Goal: Task Accomplishment & Management: Use online tool/utility

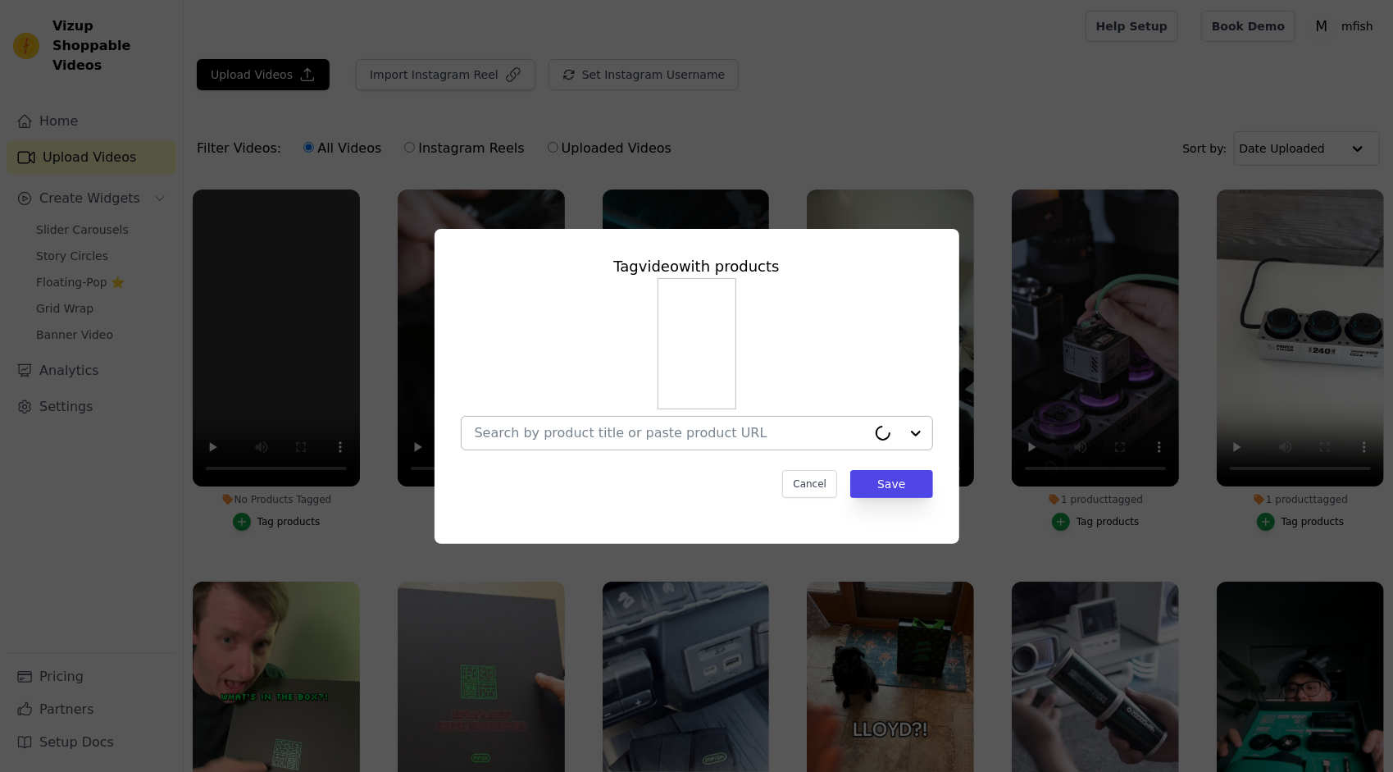
click at [712, 425] on input "No Products Tagged Tag video with products Cancel Save Tag products" at bounding box center [671, 433] width 392 height 16
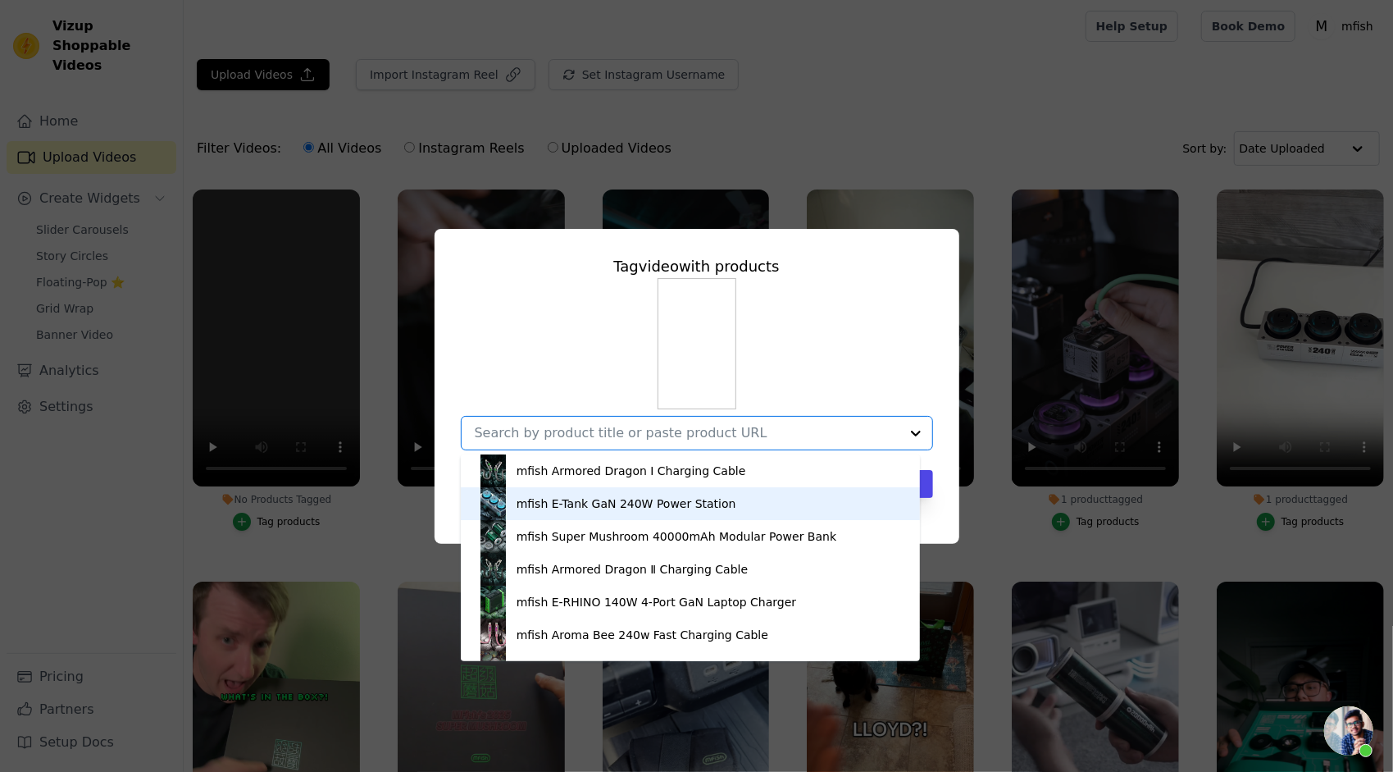
click at [666, 494] on div "mfish E-Tank GaN 240W Power Station" at bounding box center [690, 503] width 427 height 33
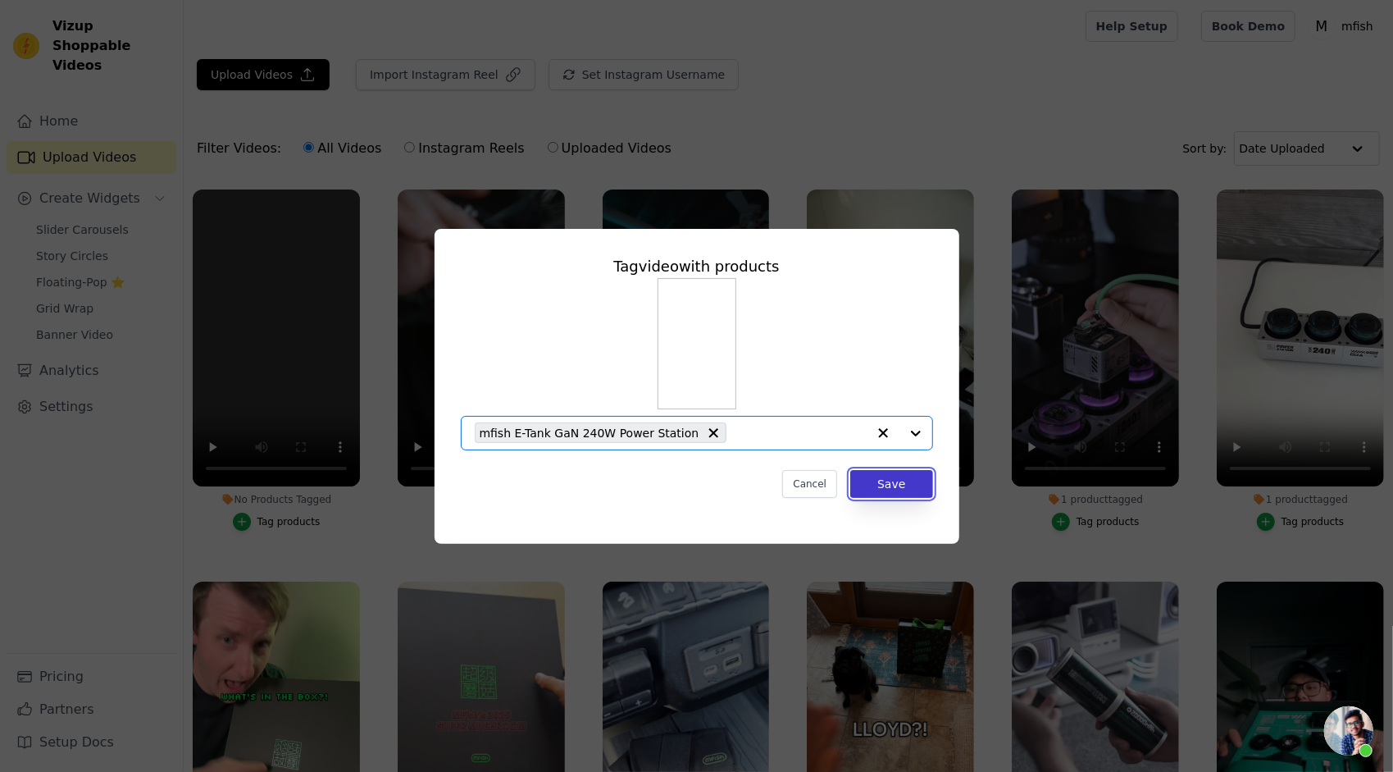
click at [892, 479] on button "Save" at bounding box center [891, 484] width 82 height 28
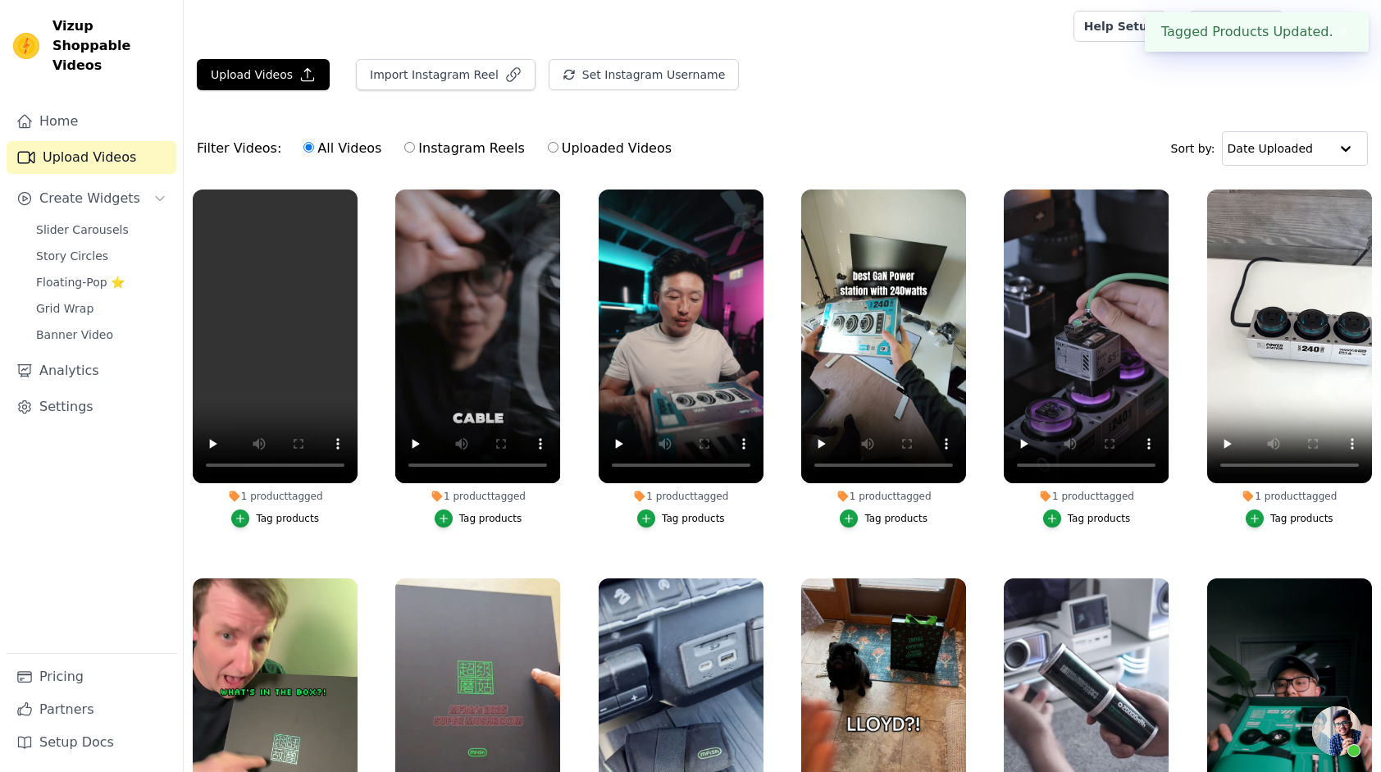
click at [834, 128] on div "Filter Videos: All Videos Instagram Reels Uploaded Videos Sort by: Date Uploaded" at bounding box center [782, 148] width 1197 height 64
click at [52, 218] on link "Slider Carousels" at bounding box center [101, 229] width 150 height 23
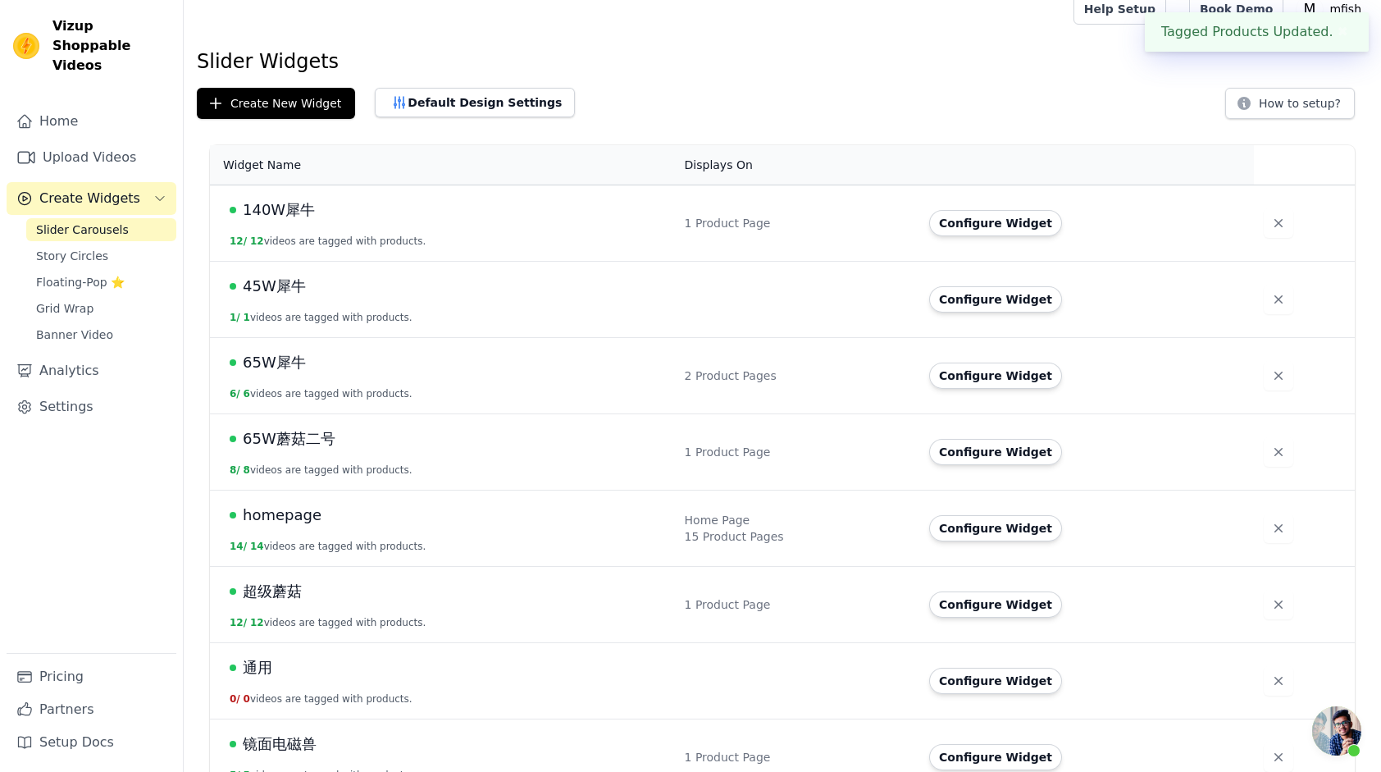
scroll to position [43, 0]
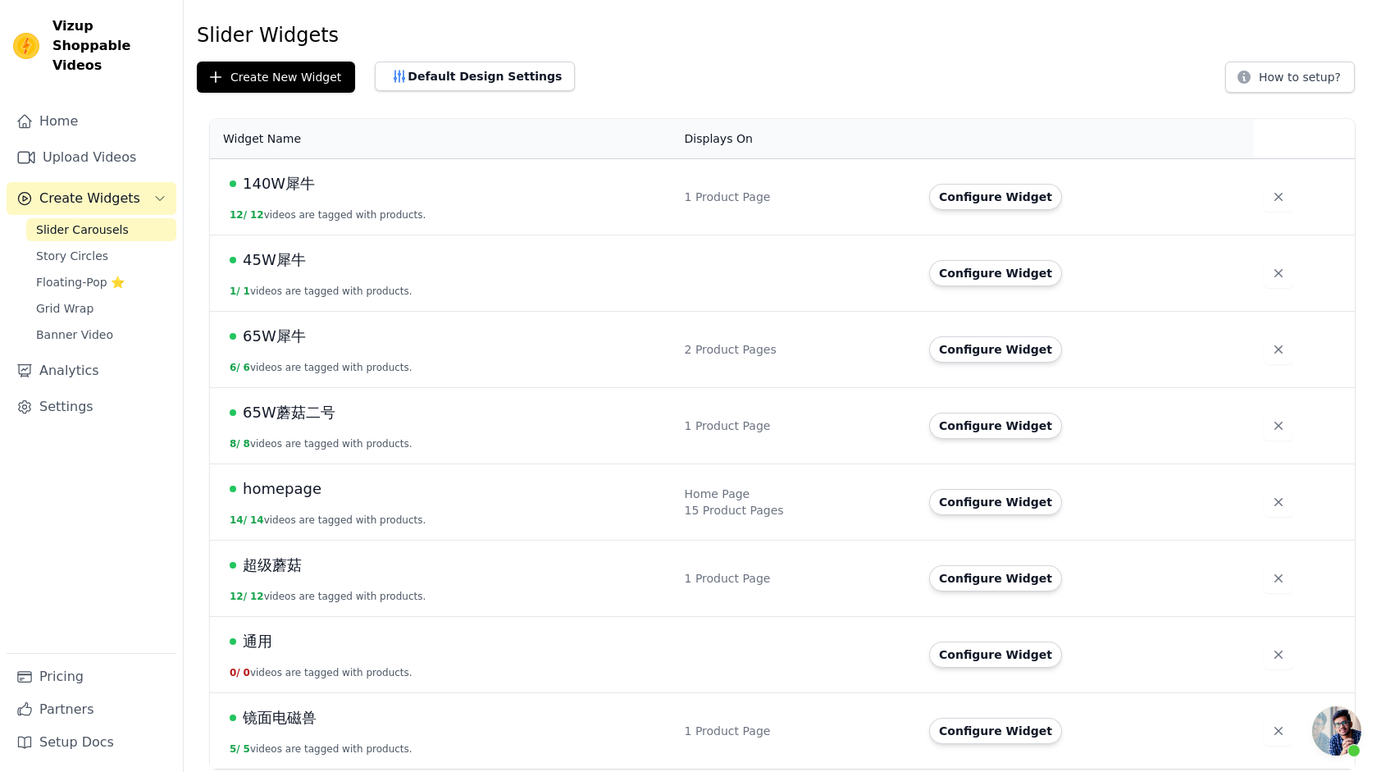
click at [291, 487] on span "homepage" at bounding box center [282, 488] width 79 height 23
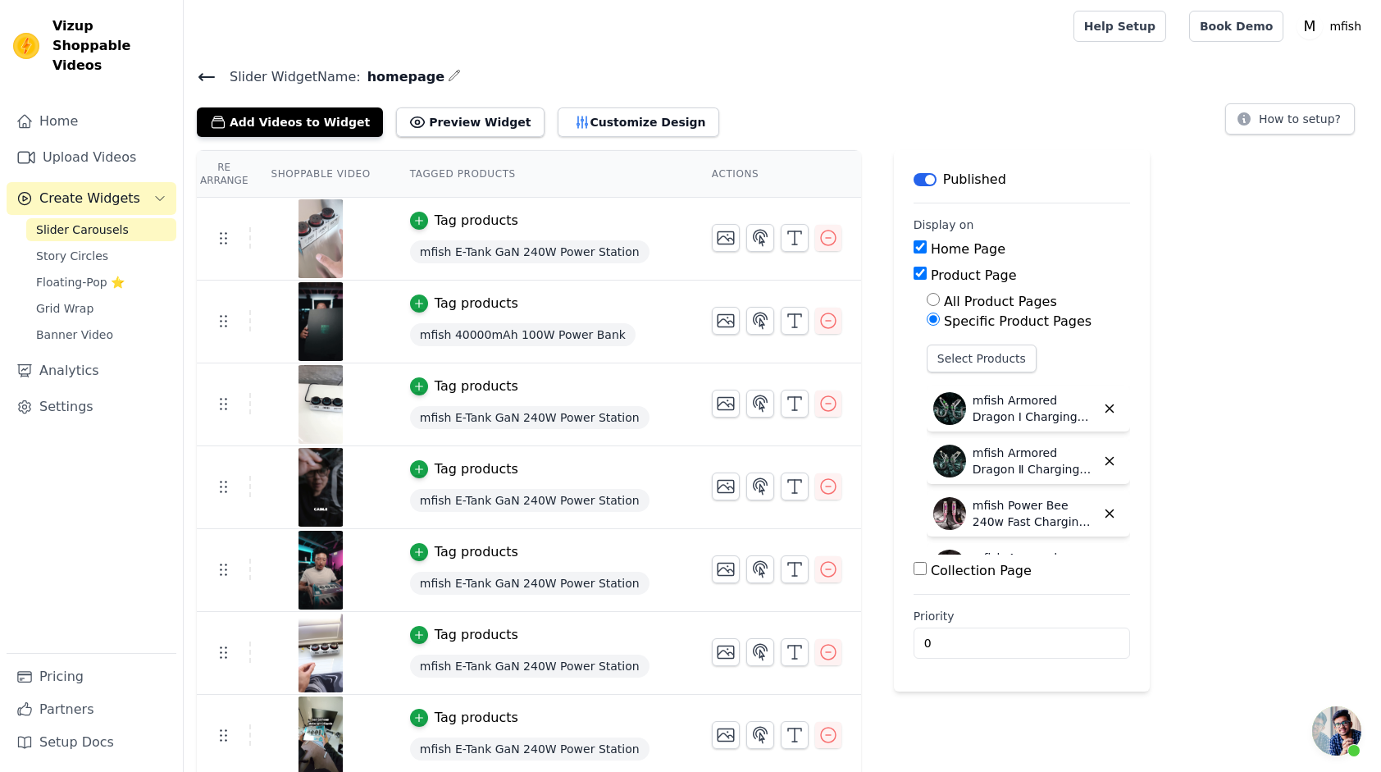
click at [206, 75] on icon at bounding box center [206, 77] width 15 height 7
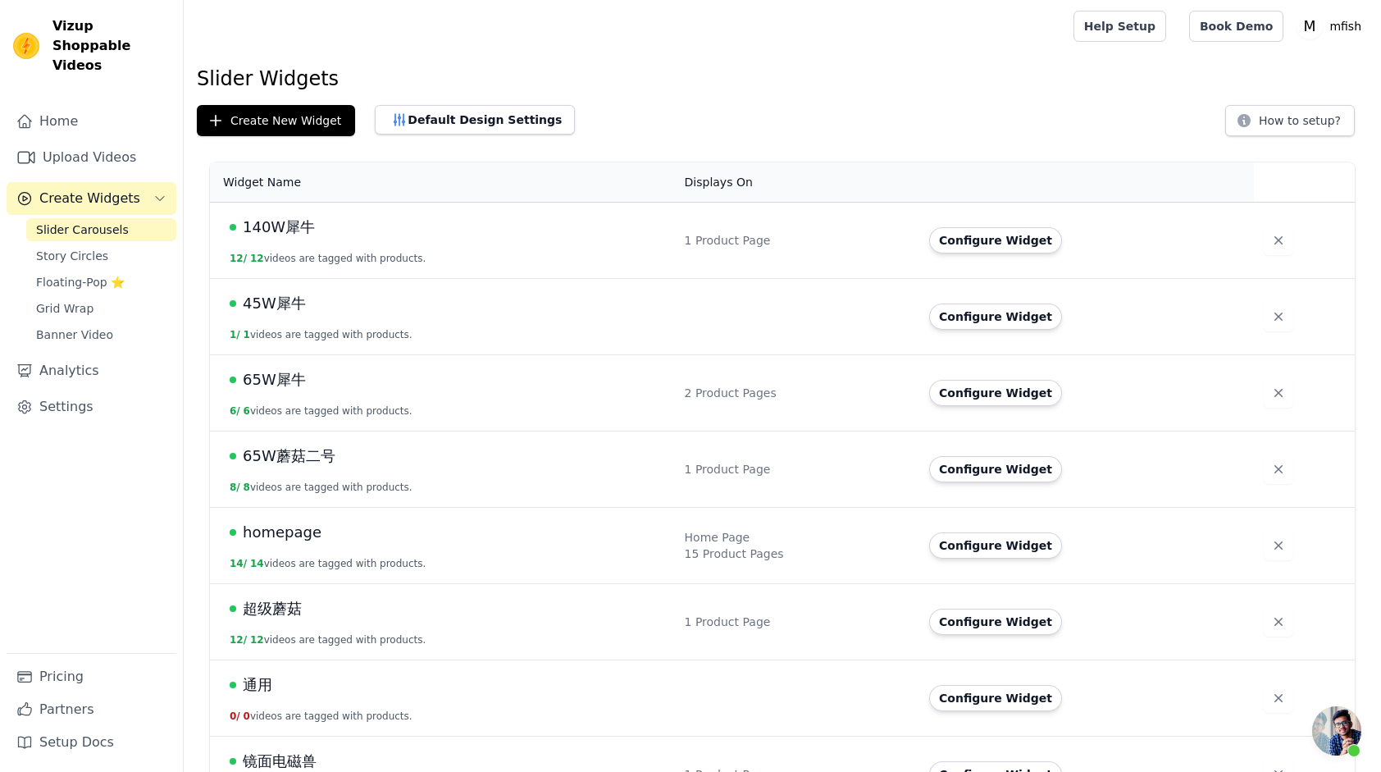
click at [651, 68] on h1 "Slider Widgets" at bounding box center [782, 79] width 1171 height 26
click at [267, 125] on button "Create New Widget" at bounding box center [276, 120] width 158 height 31
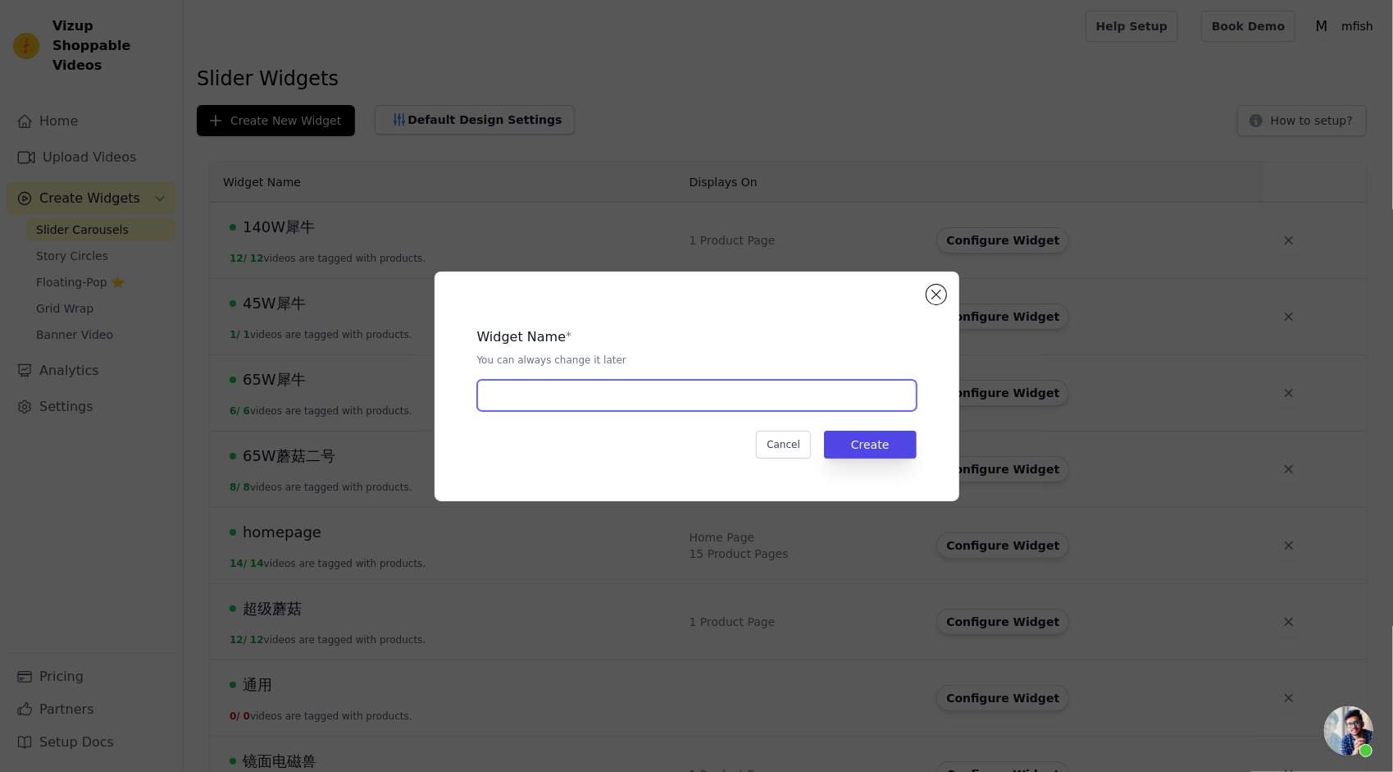
click at [629, 390] on input "text" at bounding box center [697, 395] width 440 height 31
type input "t"
type input "E-Tank"
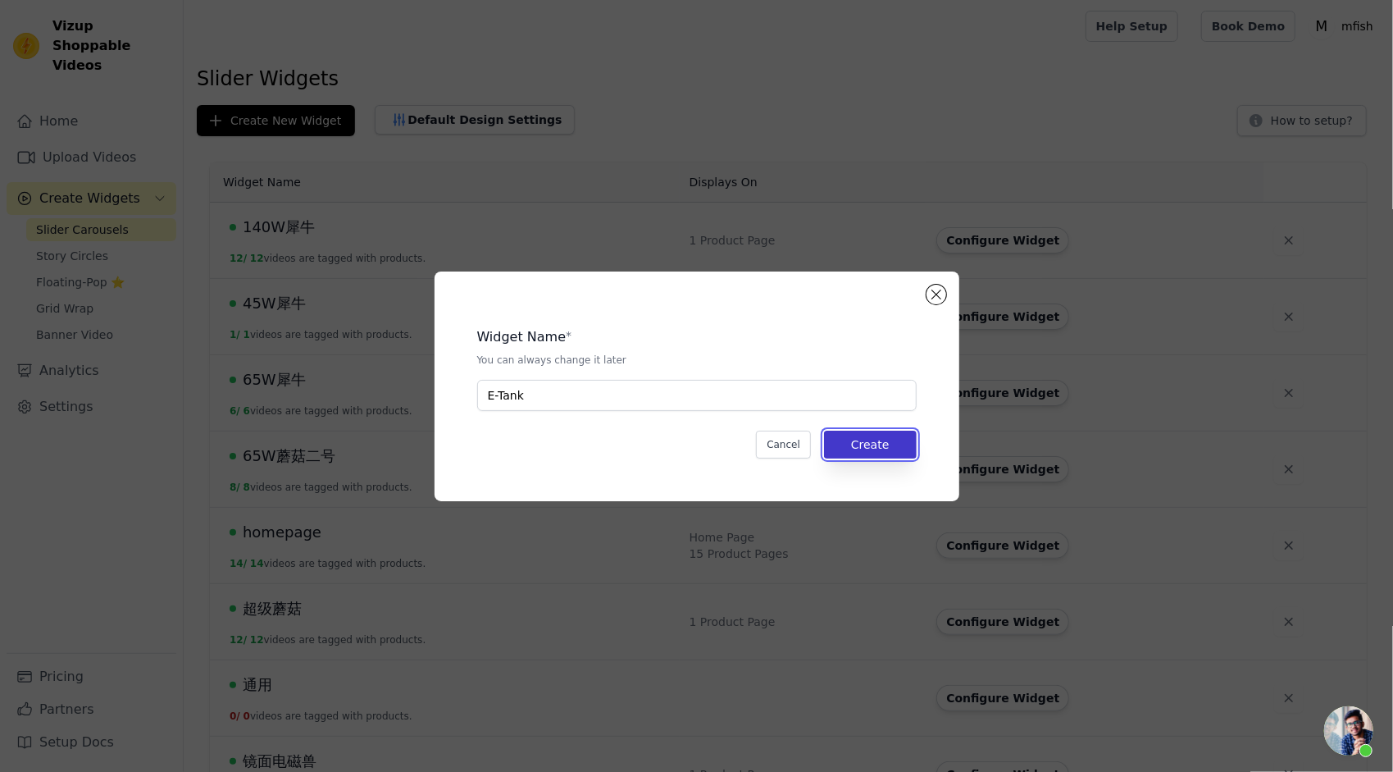
click at [849, 439] on button "Create" at bounding box center [870, 445] width 93 height 28
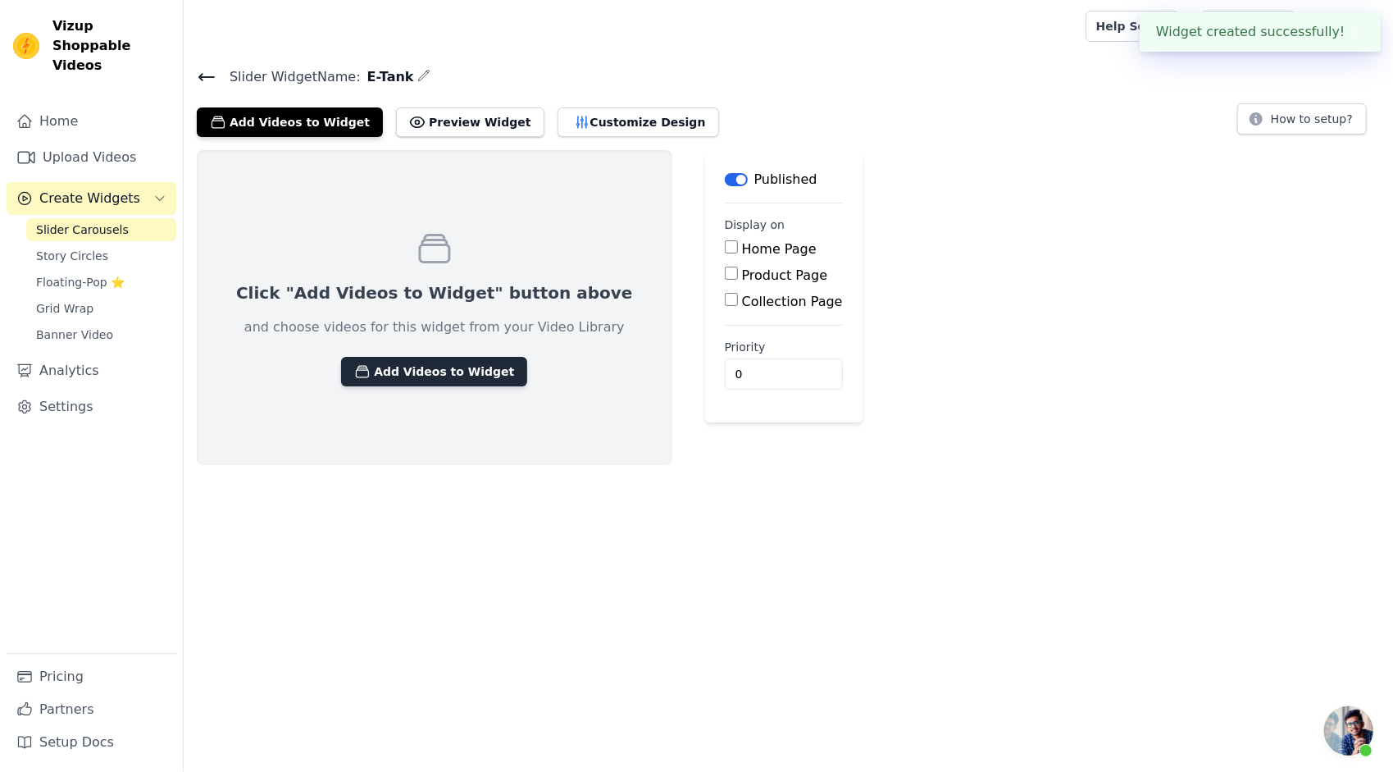
click at [391, 368] on button "Add Videos to Widget" at bounding box center [434, 372] width 186 height 30
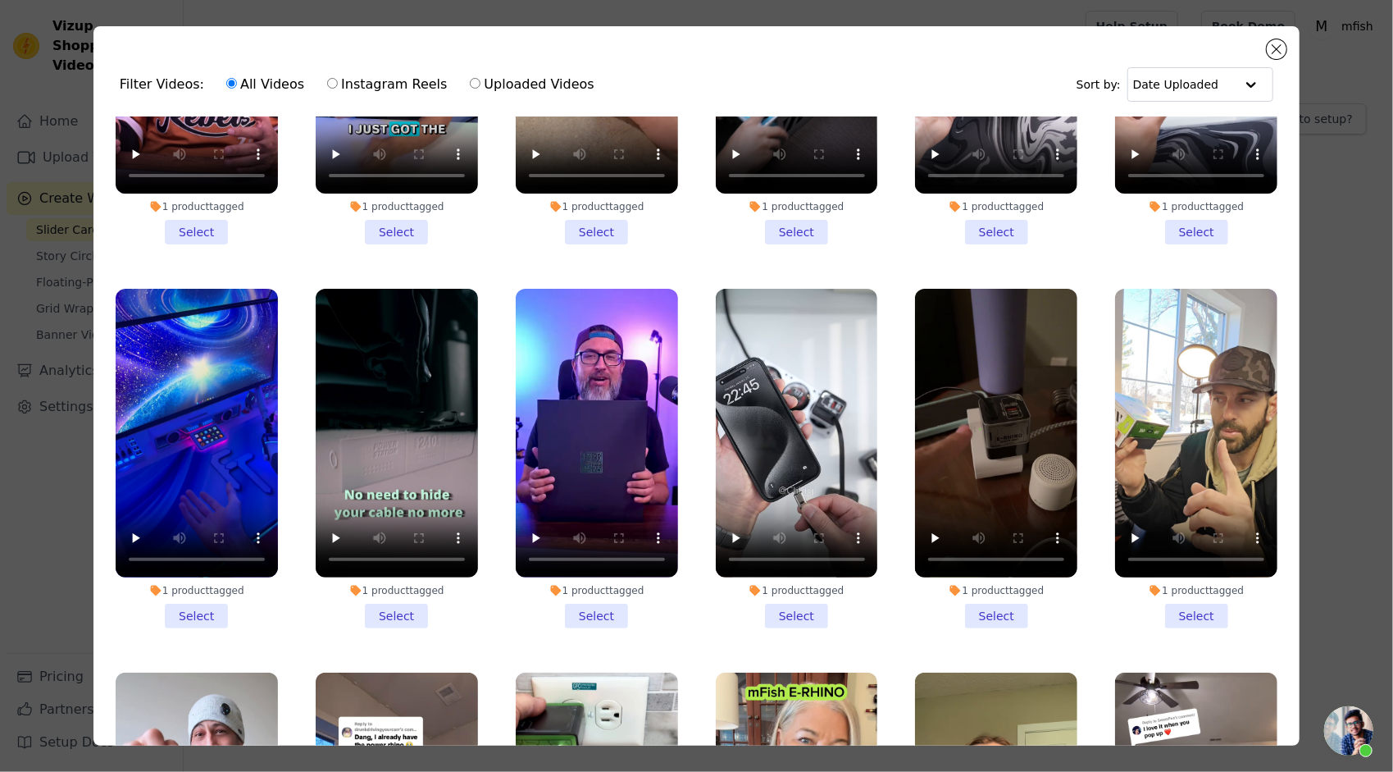
scroll to position [1728, 0]
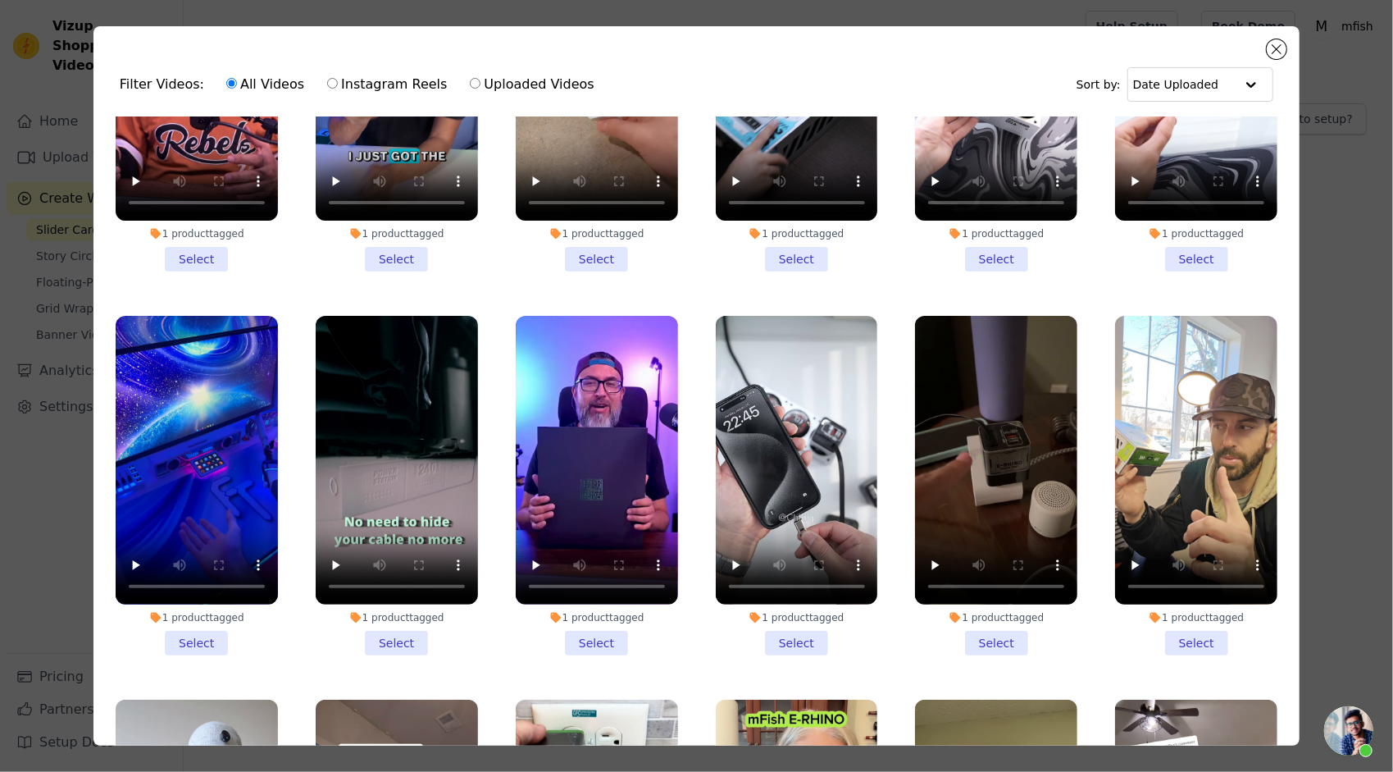
click at [410, 603] on li "1 product tagged Select" at bounding box center [397, 485] width 162 height 339
click at [0, 0] on input "1 product tagged Select" at bounding box center [0, 0] width 0 height 0
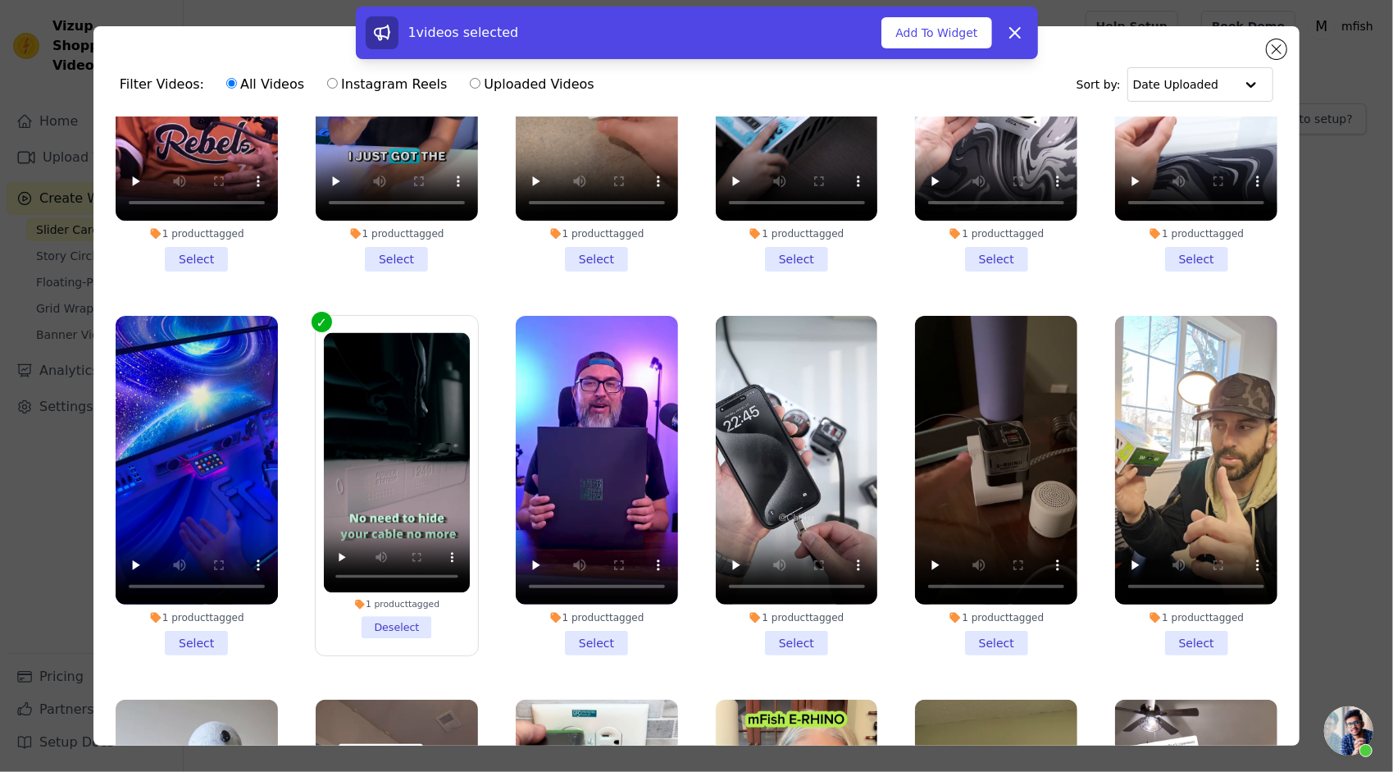
click at [210, 607] on li "1 product tagged Select" at bounding box center [197, 485] width 162 height 339
click at [0, 0] on input "1 product tagged Select" at bounding box center [0, 0] width 0 height 0
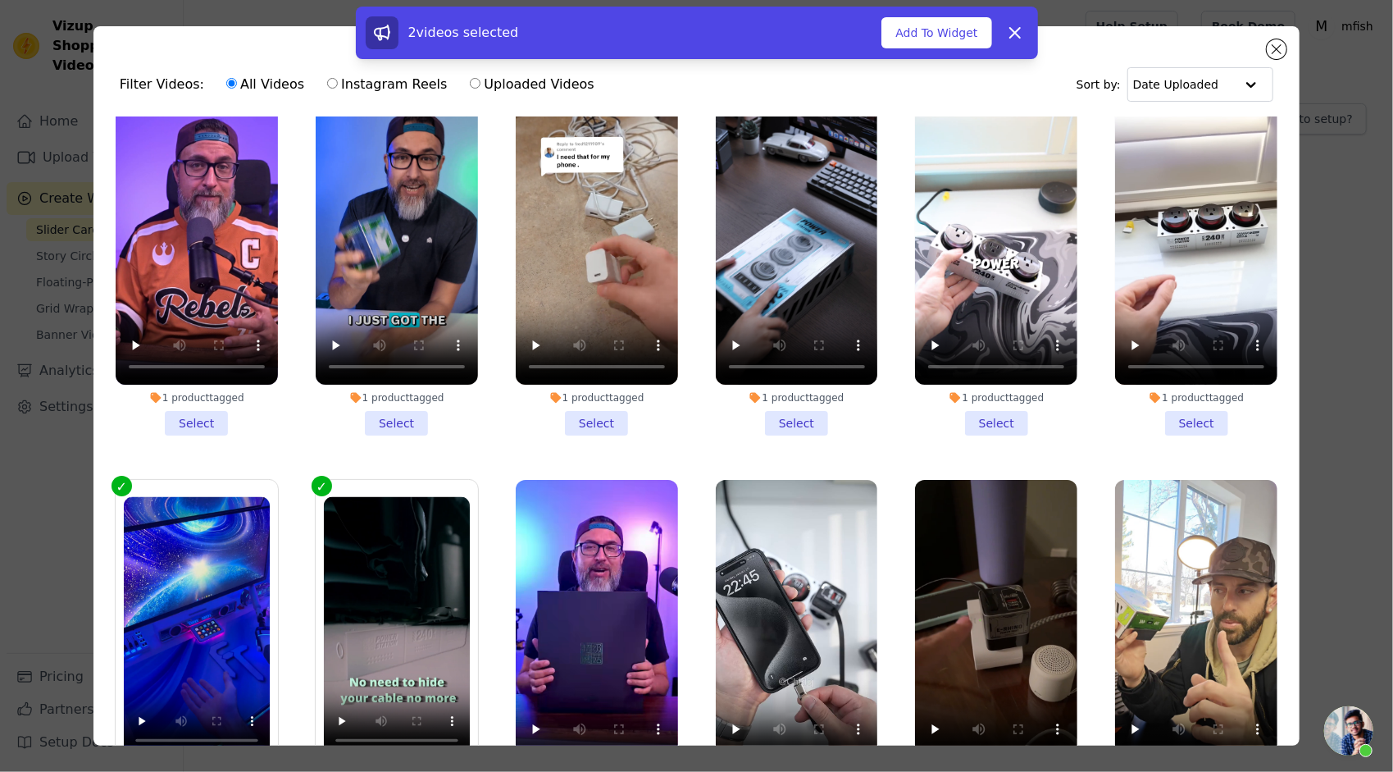
scroll to position [1482, 0]
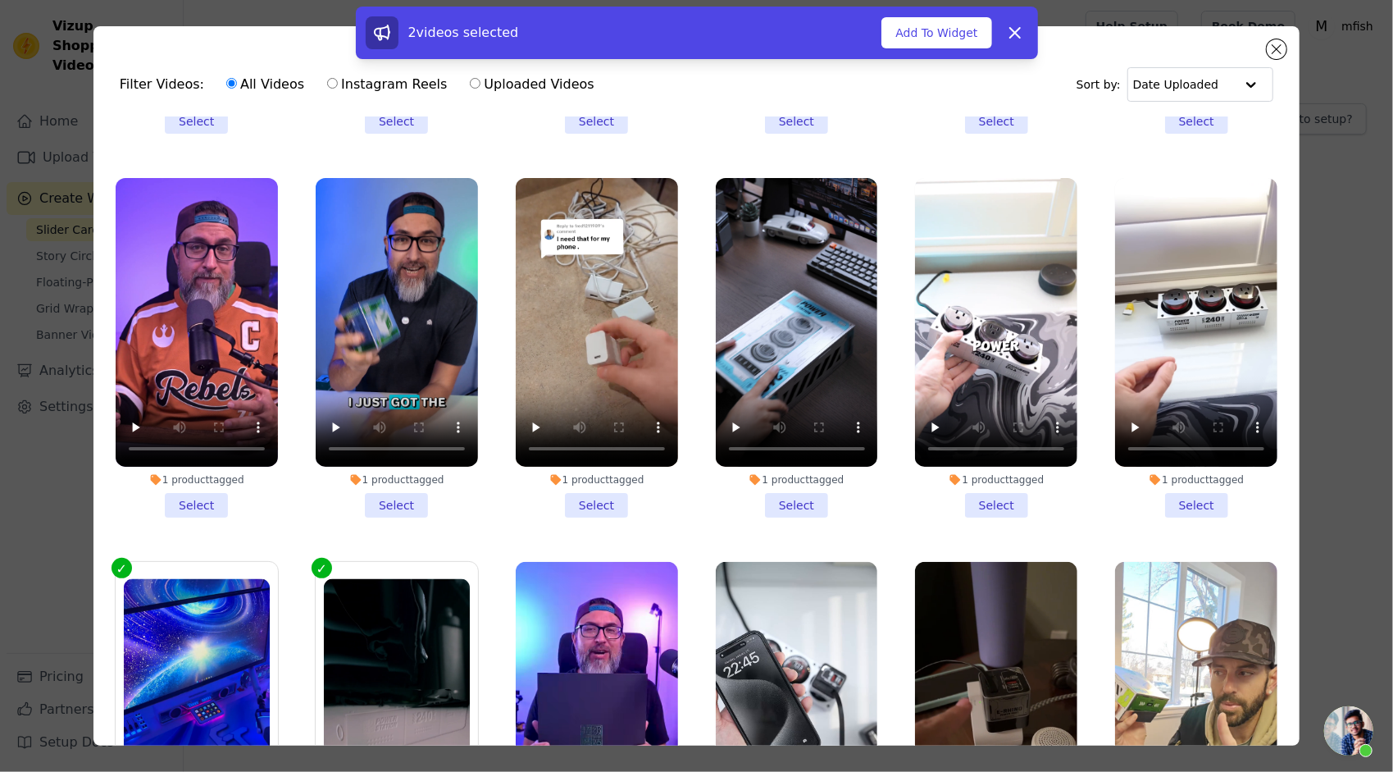
click at [1166, 472] on li "1 product tagged Select" at bounding box center [1196, 347] width 162 height 339
click at [0, 0] on input "1 product tagged Select" at bounding box center [0, 0] width 0 height 0
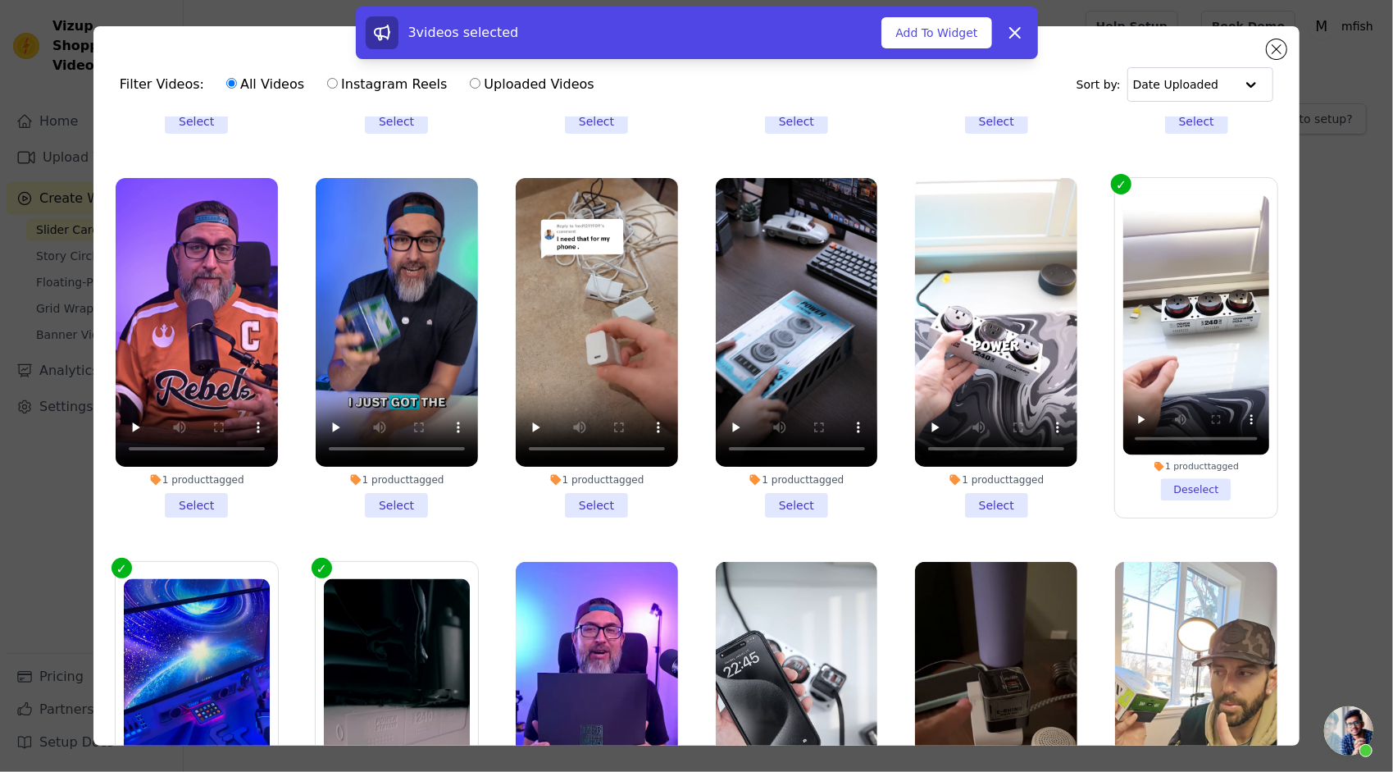
click at [1184, 467] on li "1 product tagged Deselect" at bounding box center [1196, 347] width 146 height 305
click at [0, 0] on input "1 product tagged Deselect" at bounding box center [0, 0] width 0 height 0
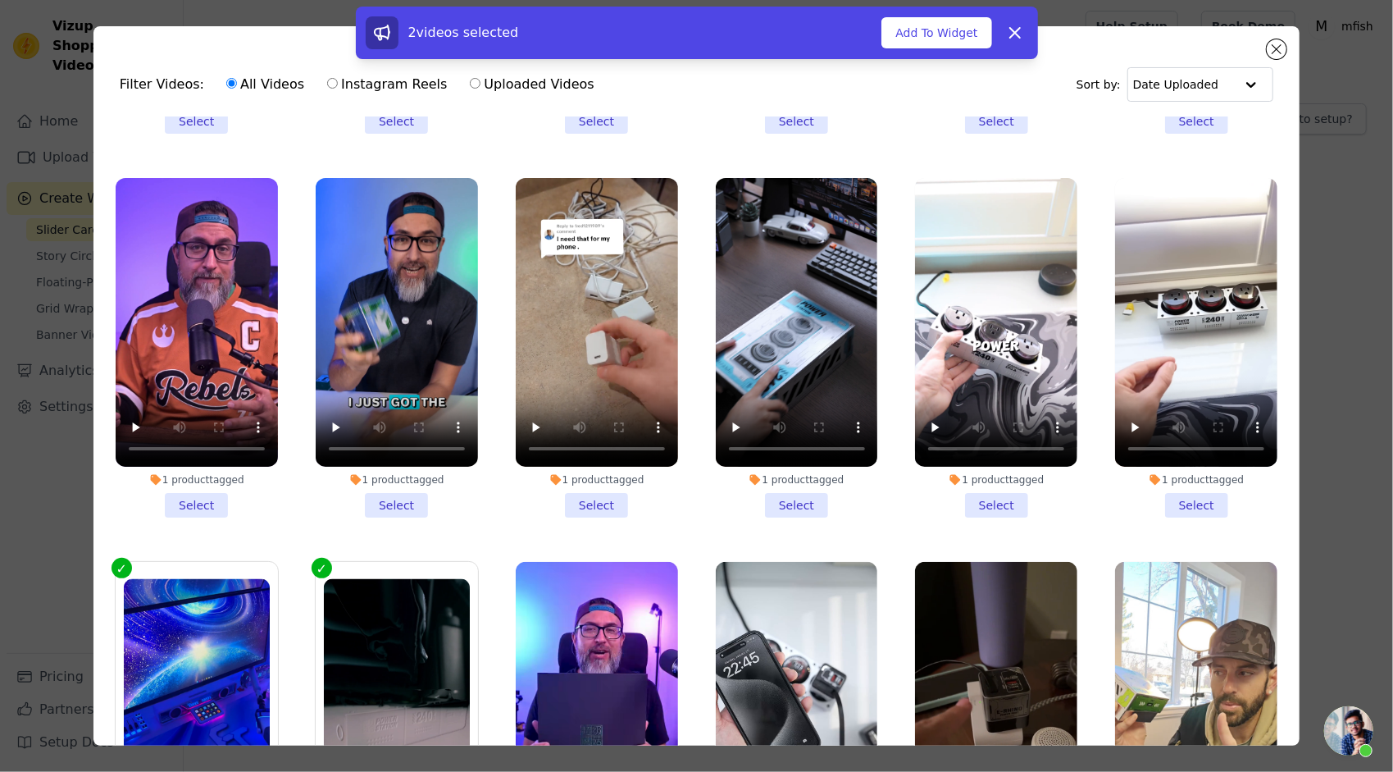
click at [990, 476] on li "1 product tagged Select" at bounding box center [996, 347] width 162 height 339
click at [0, 0] on input "1 product tagged Select" at bounding box center [0, 0] width 0 height 0
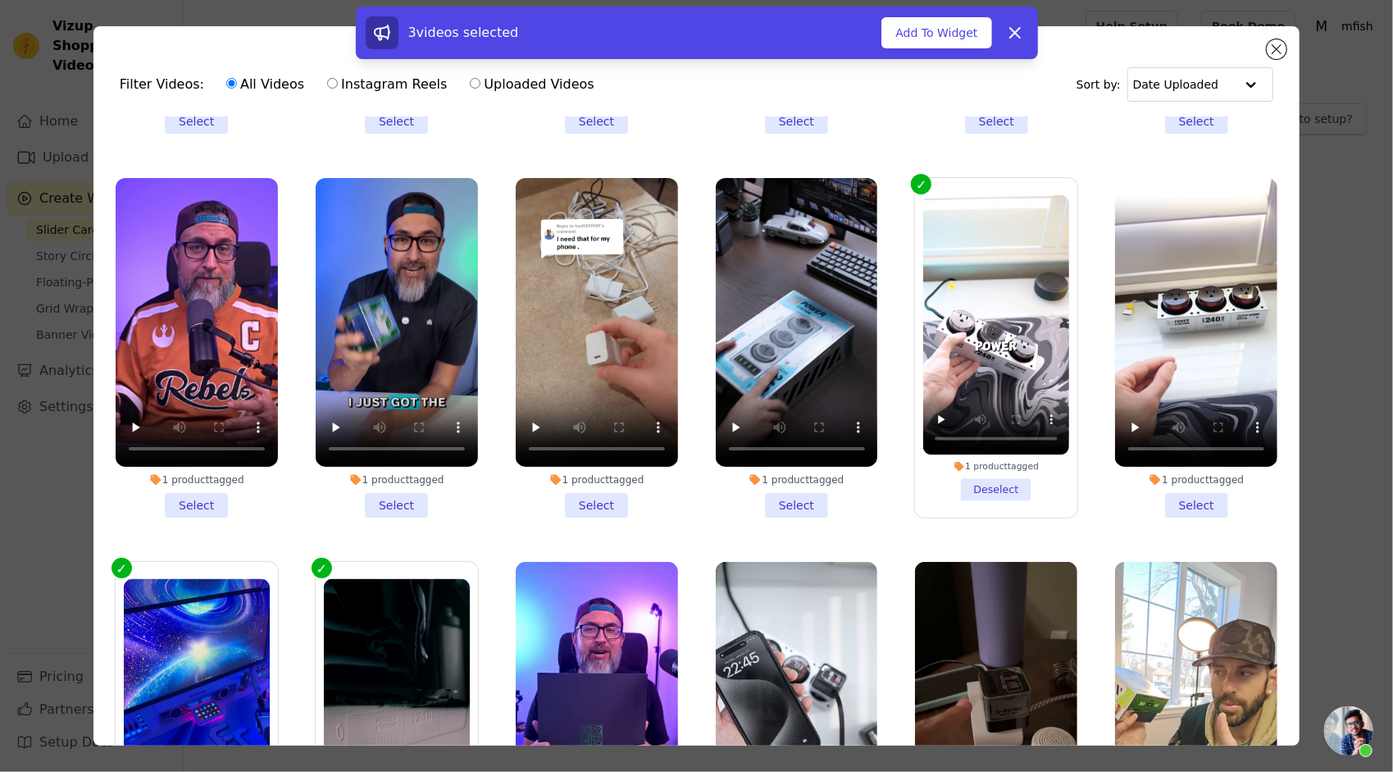
click at [784, 479] on li "1 product tagged Select" at bounding box center [797, 347] width 162 height 339
click at [0, 0] on input "1 product tagged Select" at bounding box center [0, 0] width 0 height 0
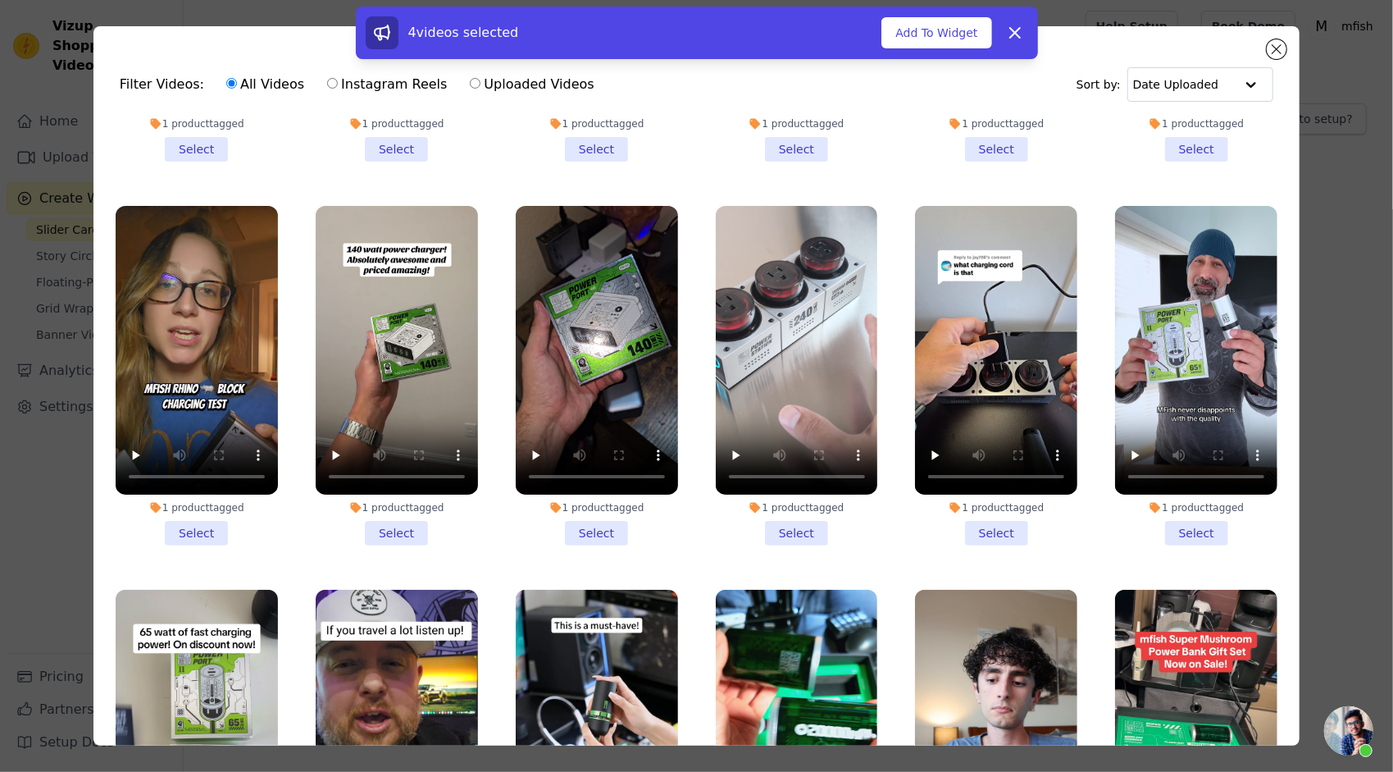
scroll to position [662, 0]
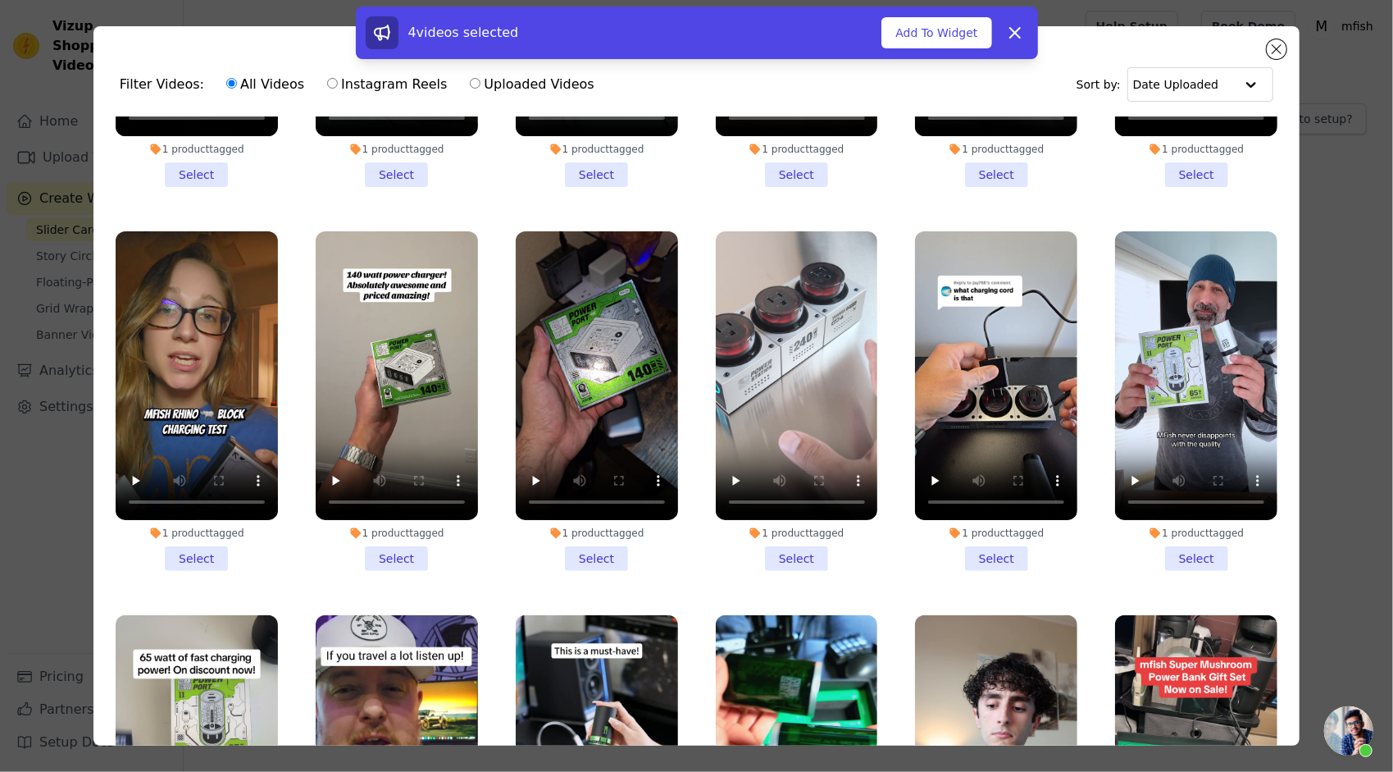
click at [987, 536] on li "1 product tagged Select" at bounding box center [996, 400] width 162 height 339
click at [0, 0] on input "1 product tagged Select" at bounding box center [0, 0] width 0 height 0
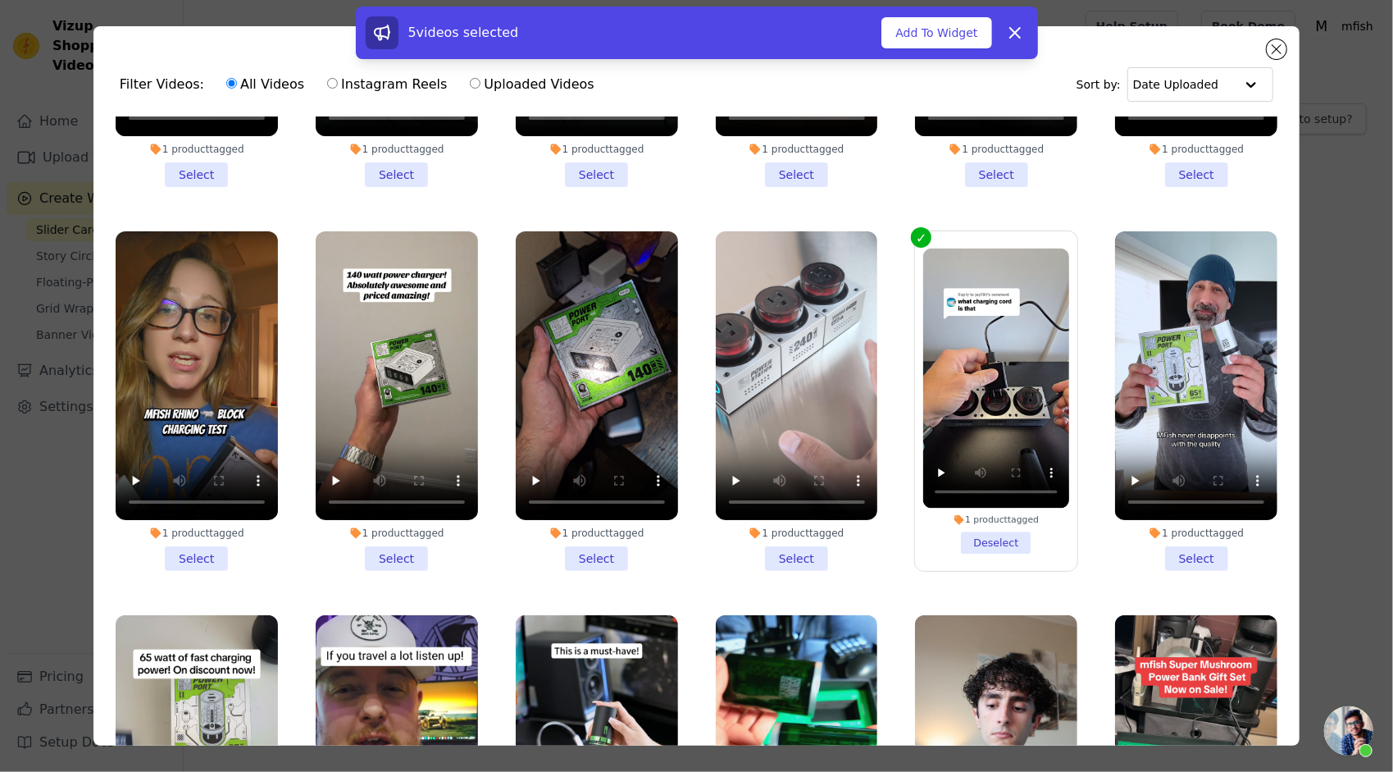
click at [802, 546] on li "1 product tagged Select" at bounding box center [797, 400] width 162 height 339
click at [0, 0] on input "1 product tagged Select" at bounding box center [0, 0] width 0 height 0
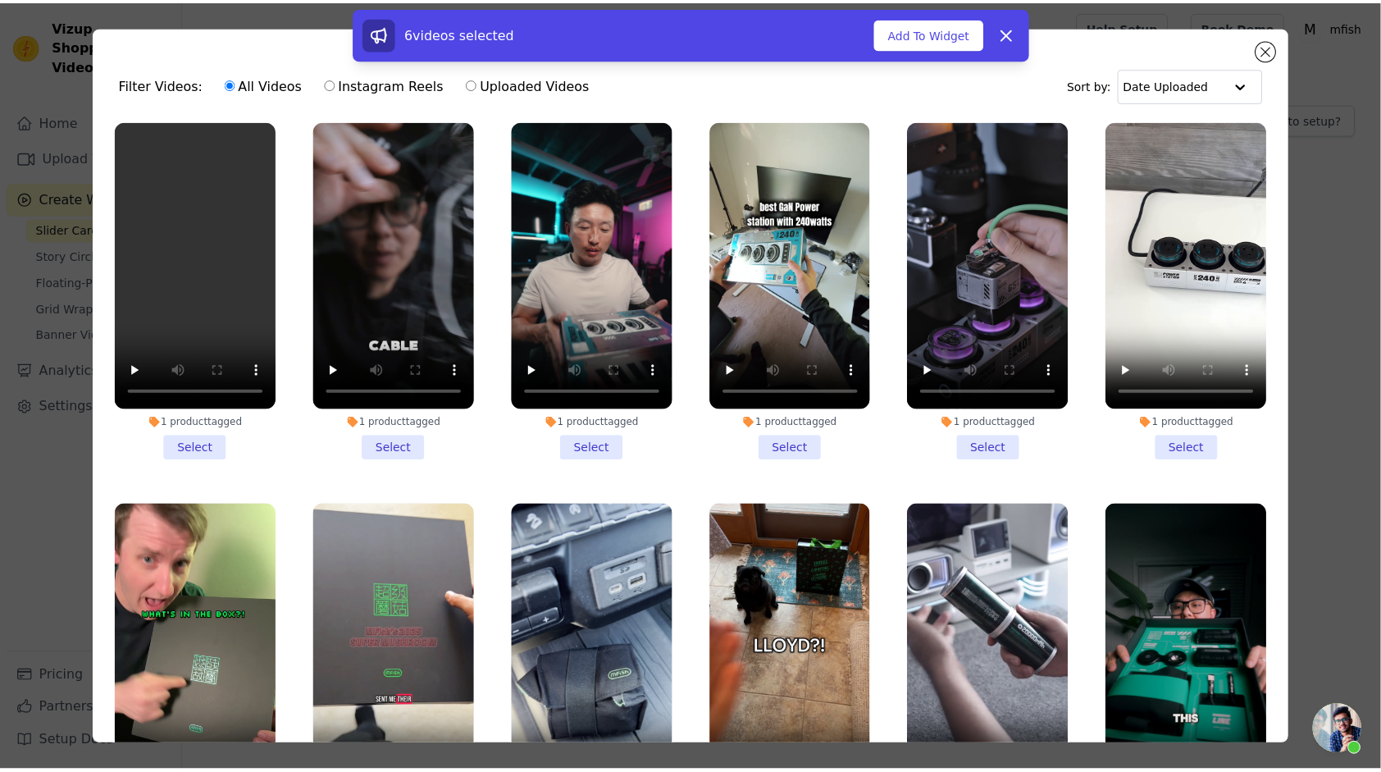
scroll to position [0, 0]
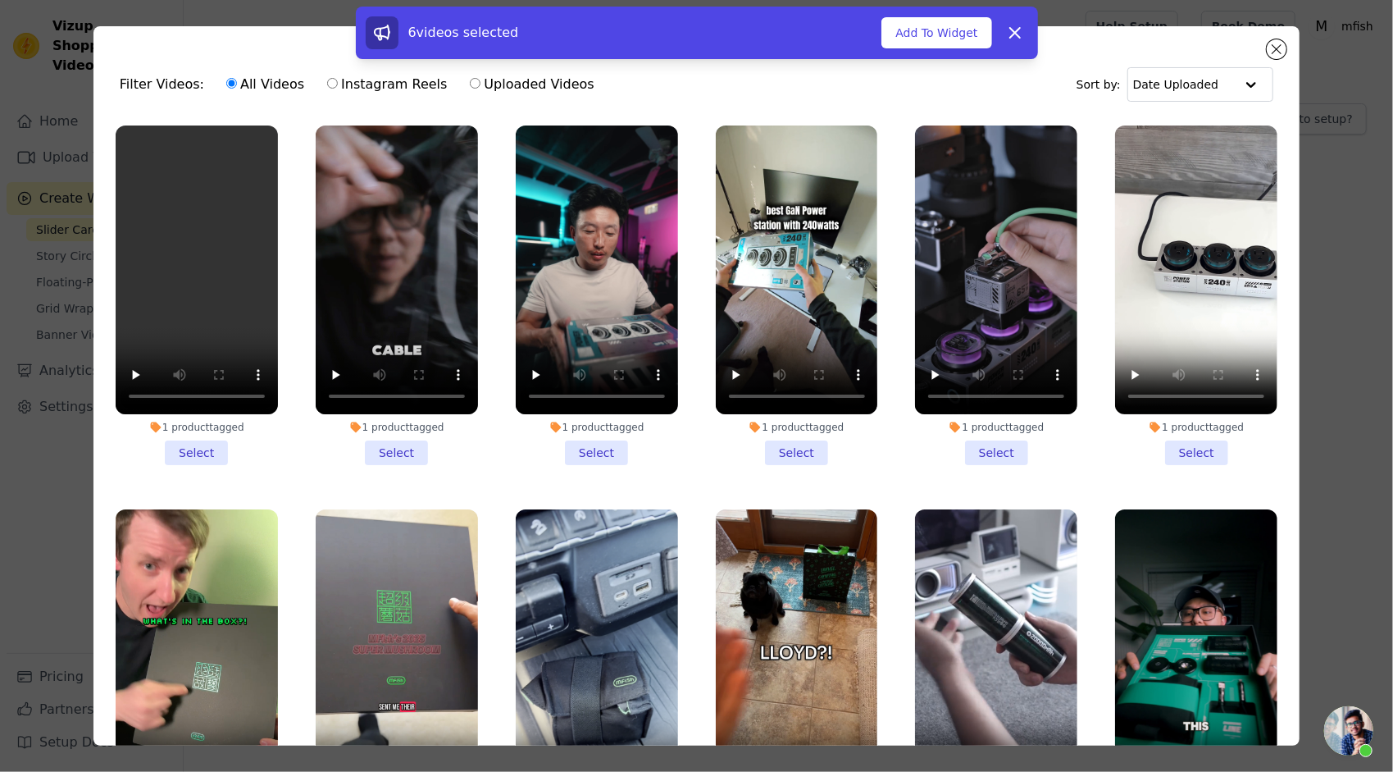
click at [1161, 453] on li "1 product tagged Select" at bounding box center [1196, 294] width 162 height 339
click at [0, 0] on input "1 product tagged Select" at bounding box center [0, 0] width 0 height 0
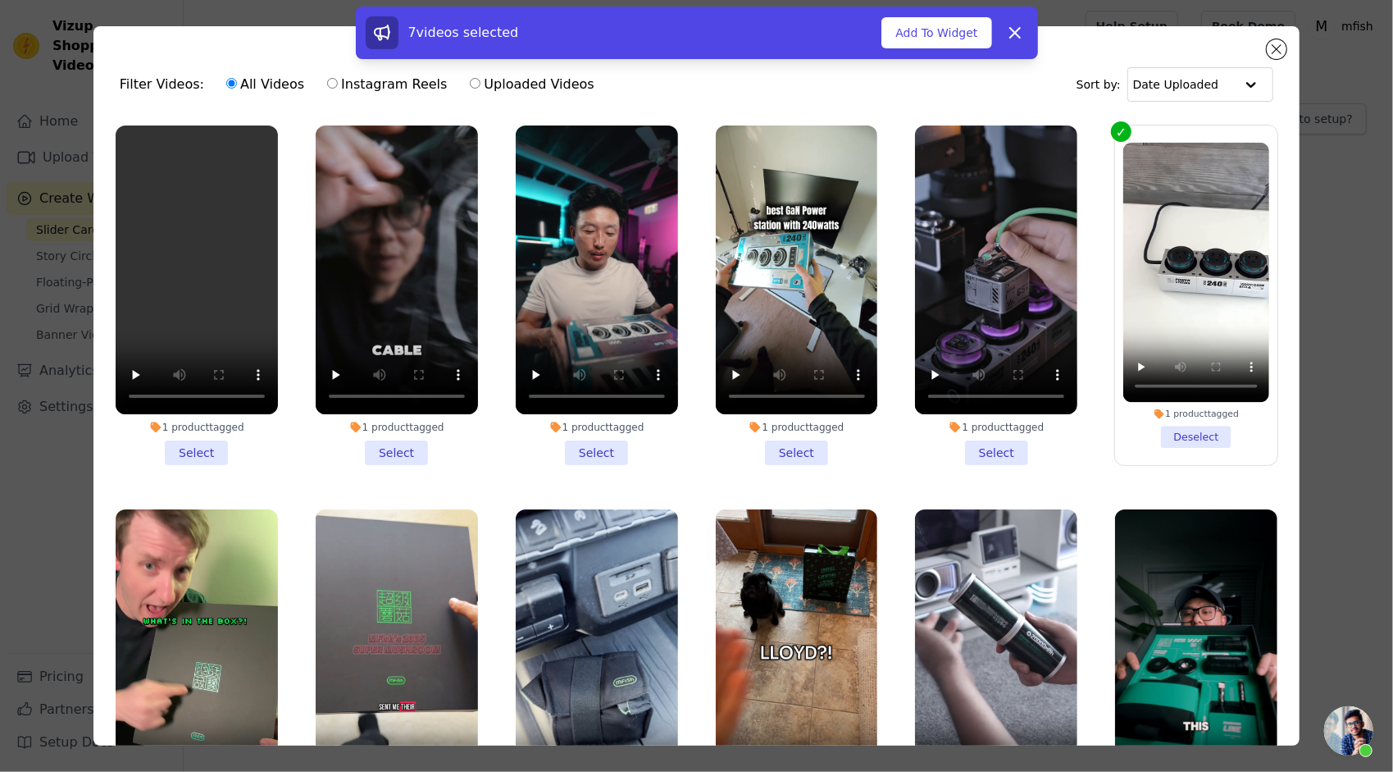
click at [997, 448] on li "1 product tagged Select" at bounding box center [996, 294] width 162 height 339
click at [0, 0] on input "1 product tagged Select" at bounding box center [0, 0] width 0 height 0
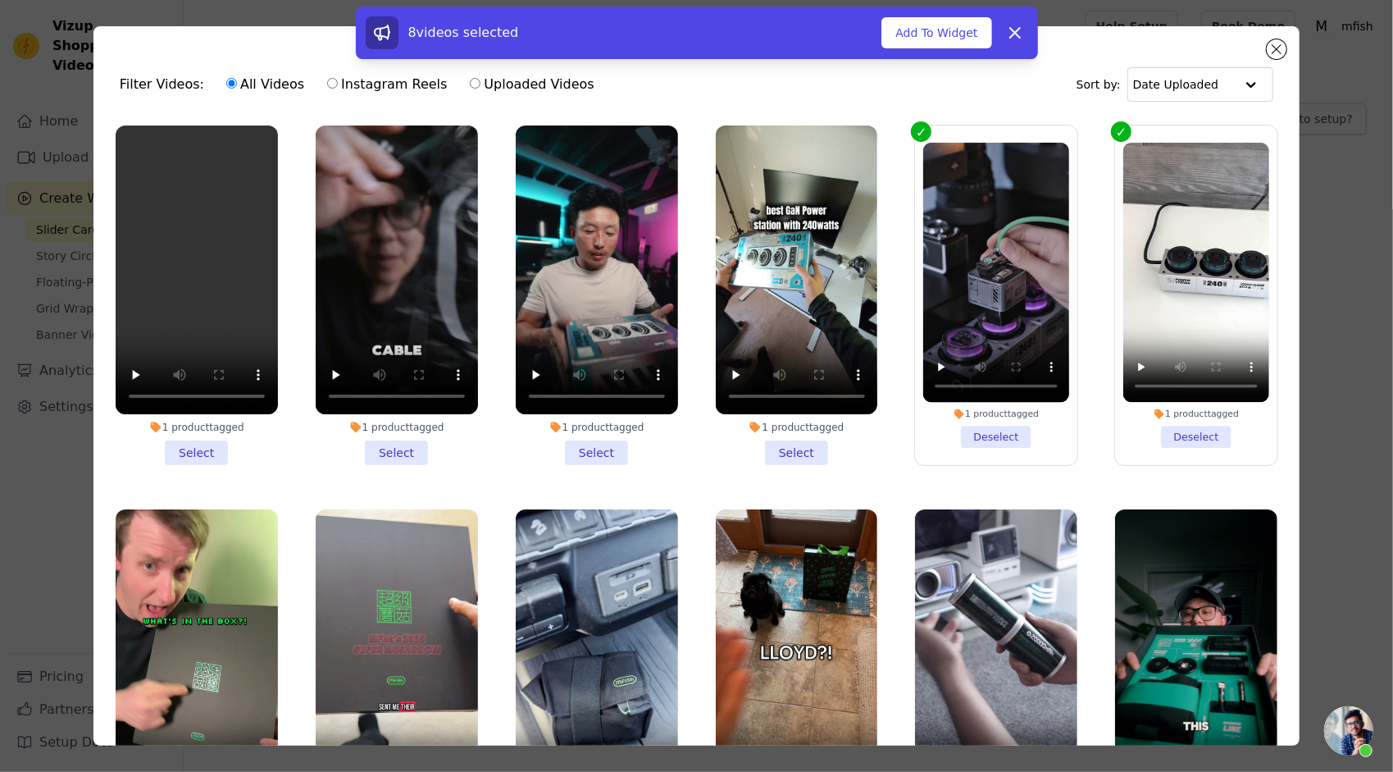
click at [790, 448] on li "1 product tagged Select" at bounding box center [797, 294] width 162 height 339
click at [0, 0] on input "1 product tagged Select" at bounding box center [0, 0] width 0 height 0
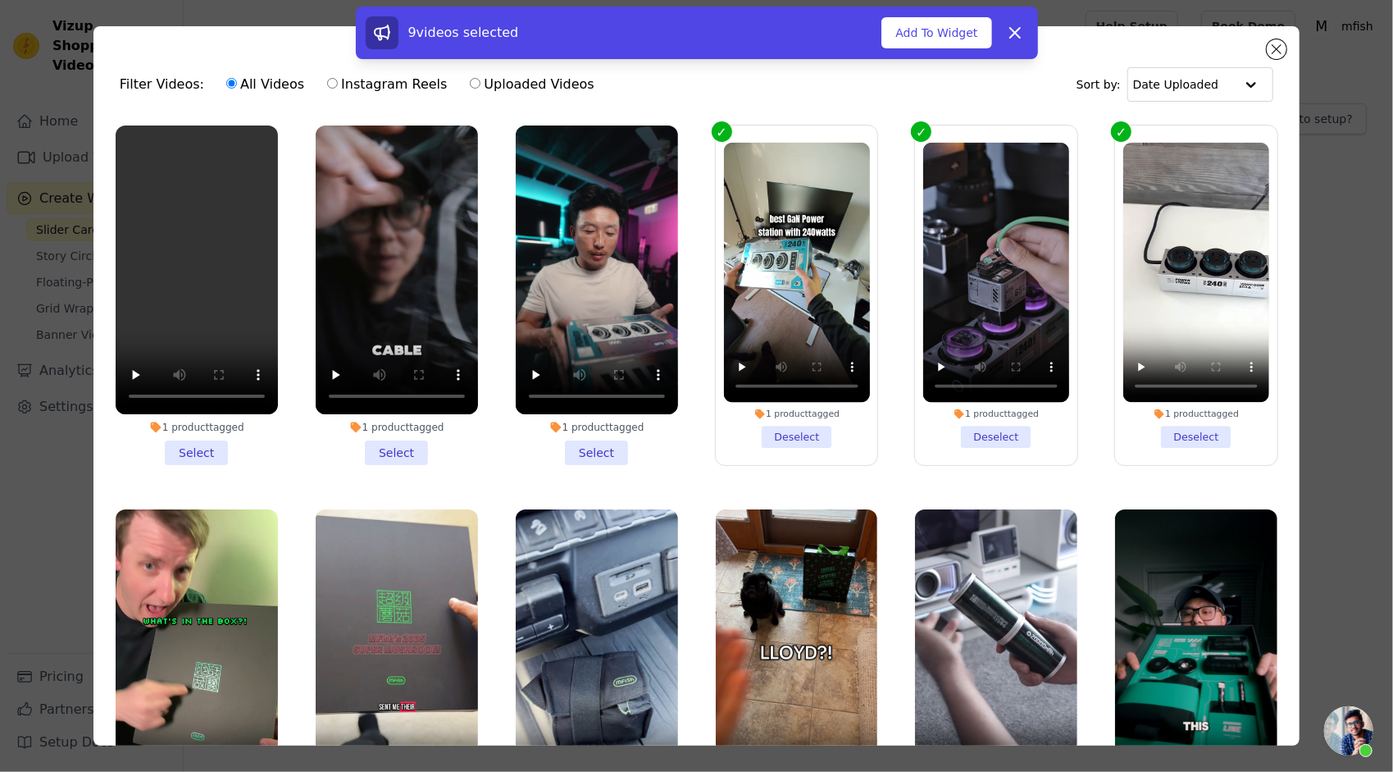
click at [608, 446] on li "1 product tagged Select" at bounding box center [597, 294] width 162 height 339
click at [0, 0] on input "1 product tagged Select" at bounding box center [0, 0] width 0 height 0
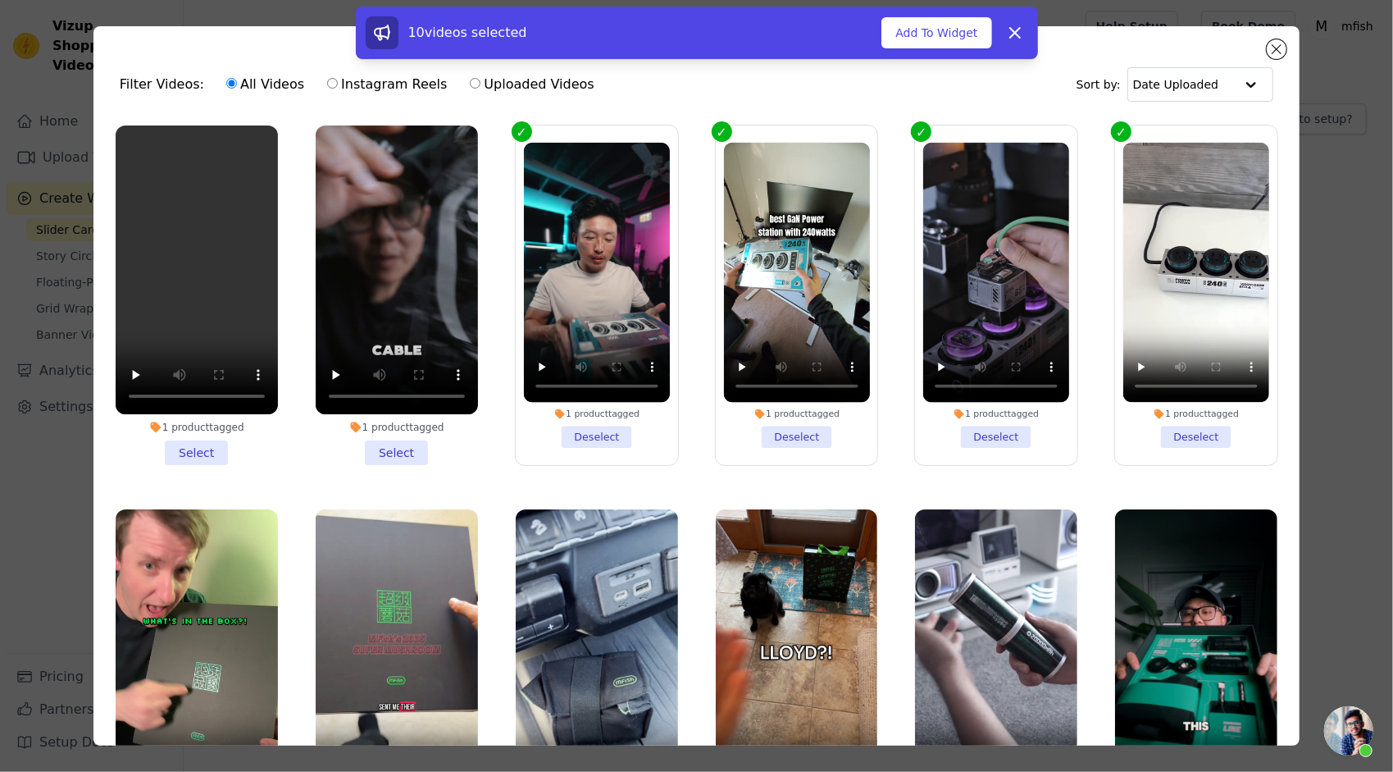
click at [388, 445] on li "1 product tagged Select" at bounding box center [397, 294] width 162 height 339
click at [0, 0] on input "1 product tagged Select" at bounding box center [0, 0] width 0 height 0
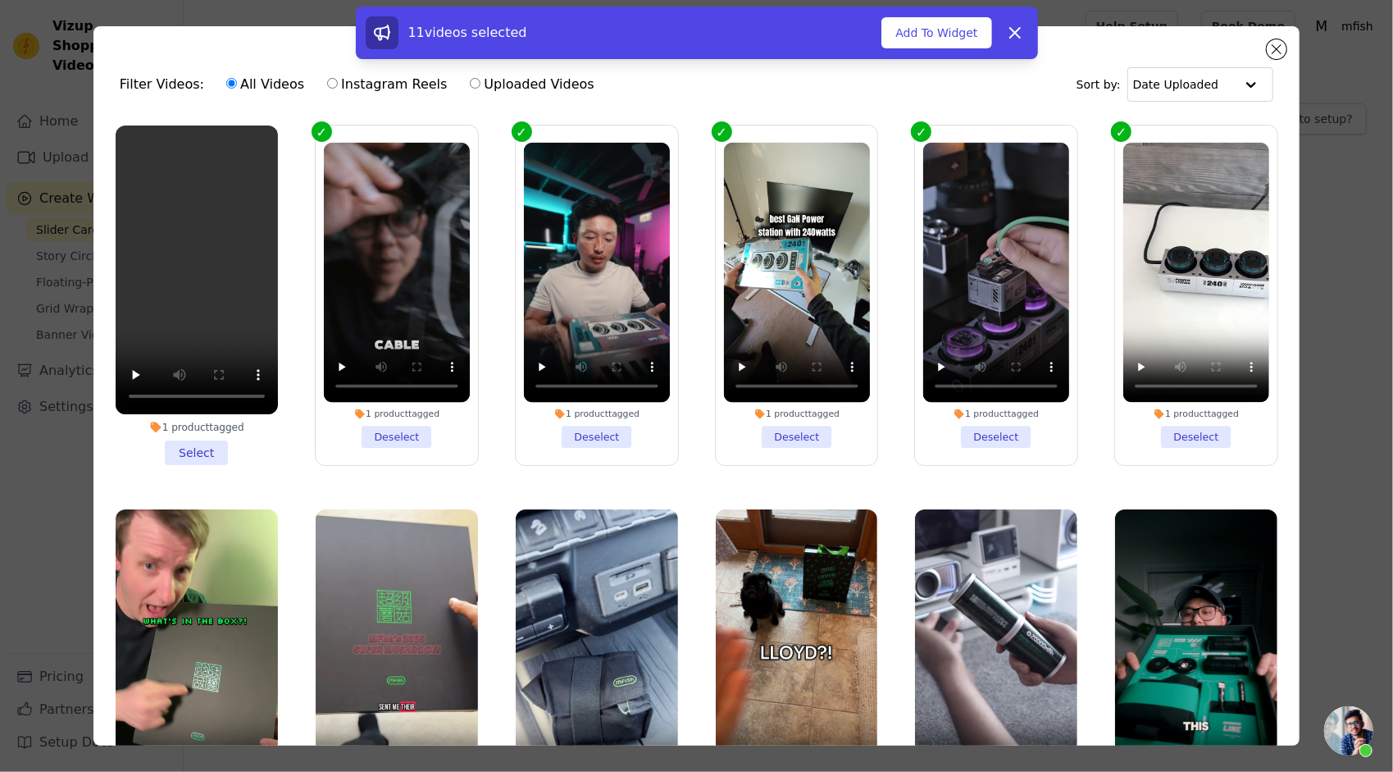
click at [196, 449] on li "1 product tagged Select" at bounding box center [197, 294] width 162 height 339
click at [0, 0] on input "1 product tagged Select" at bounding box center [0, 0] width 0 height 0
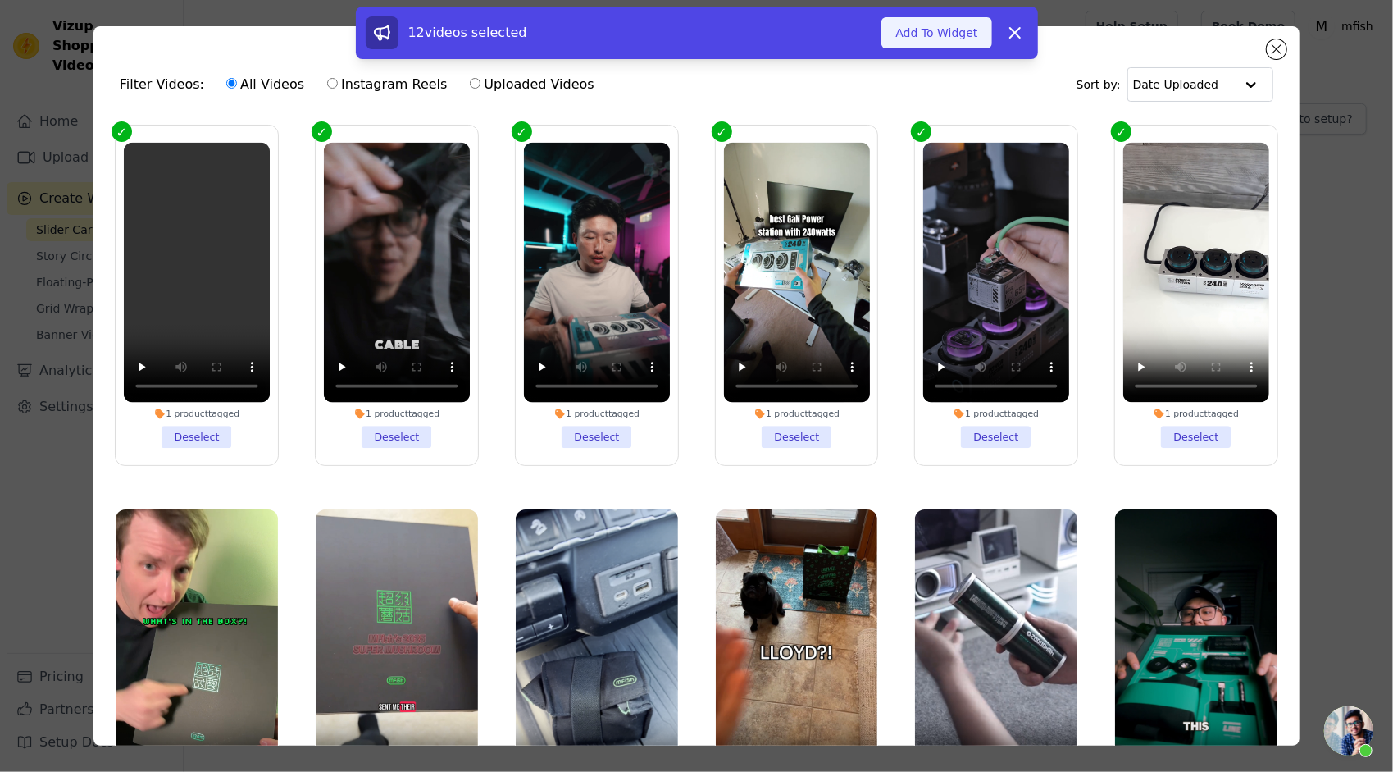
click at [928, 41] on button "Add To Widget" at bounding box center [937, 32] width 110 height 31
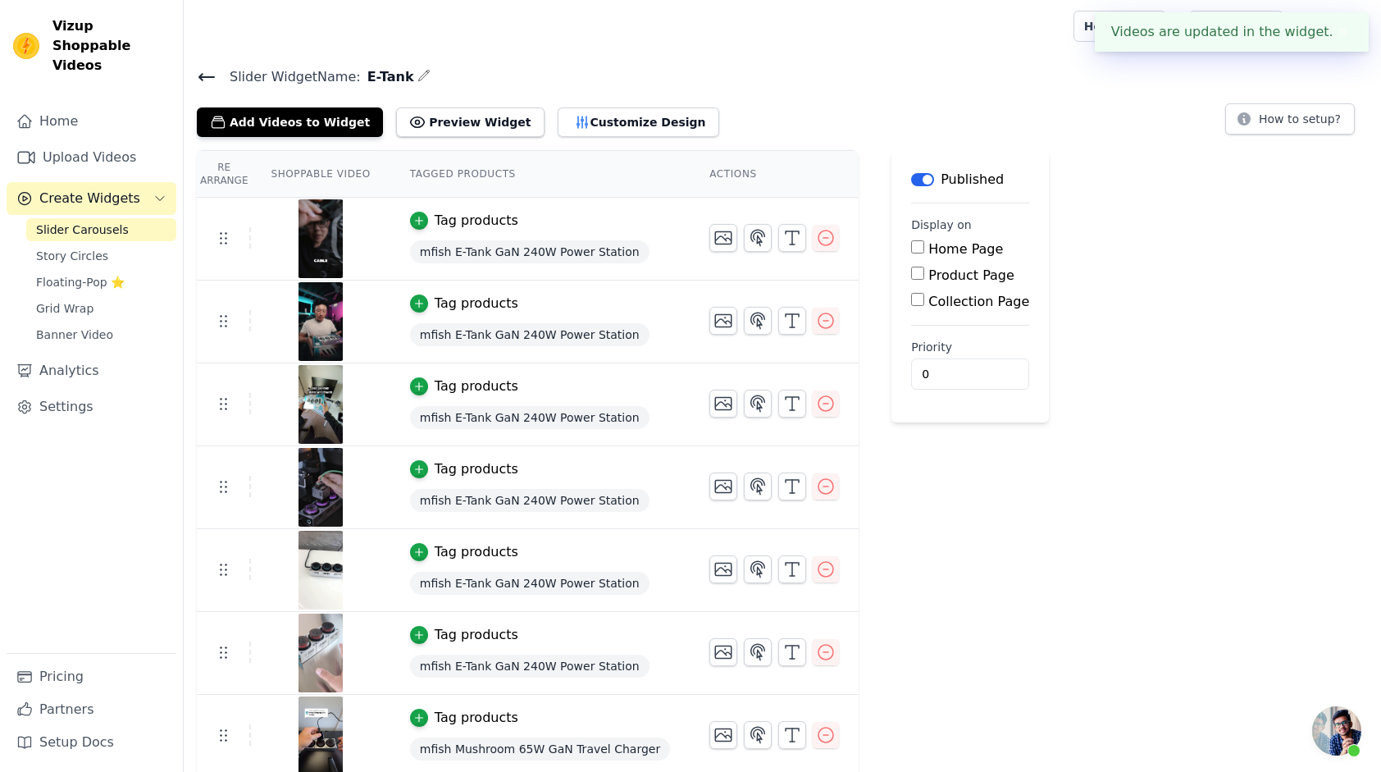
click at [911, 276] on input "Product Page" at bounding box center [917, 273] width 13 height 13
checkbox input "true"
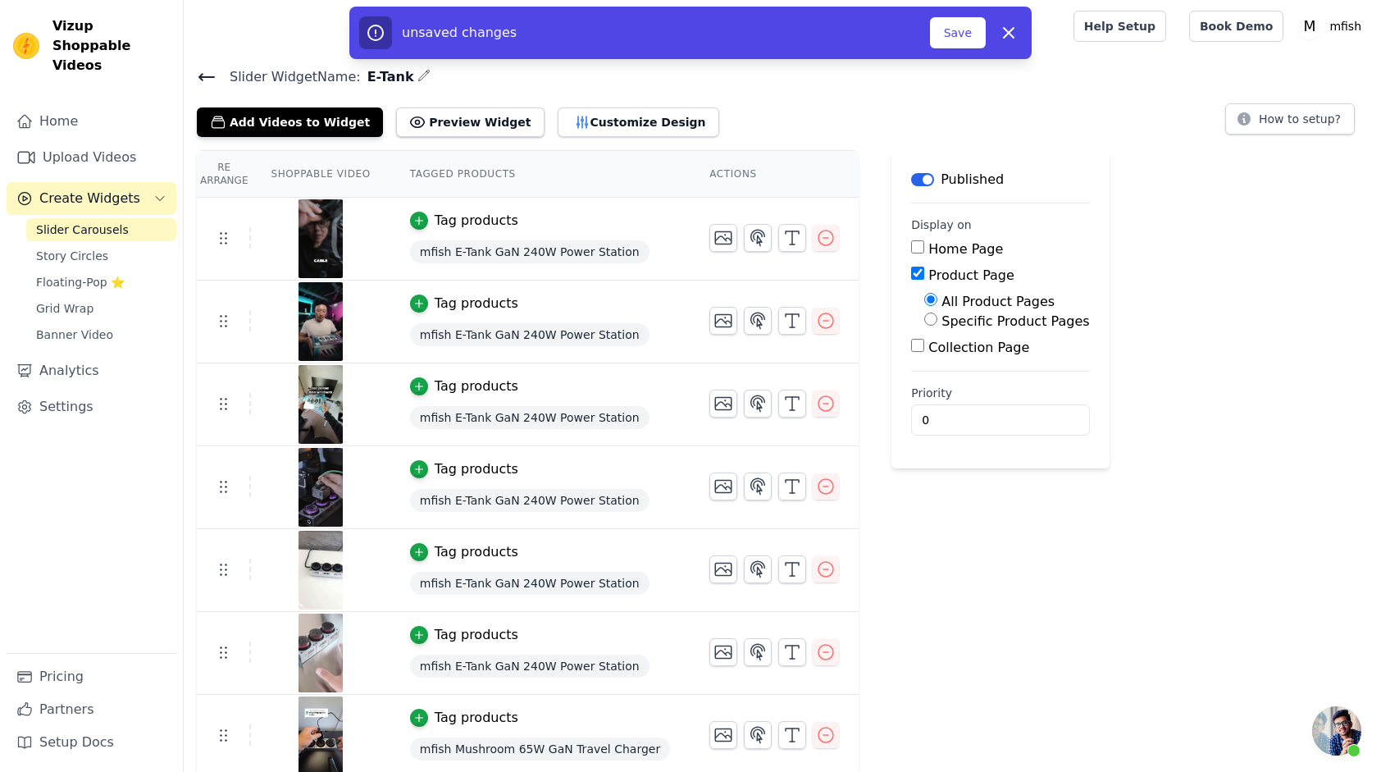
click at [972, 323] on label "Specific Product Pages" at bounding box center [1015, 321] width 148 height 16
click at [937, 323] on input "Specific Product Pages" at bounding box center [930, 318] width 13 height 13
radio input "true"
click at [977, 356] on button "Select Products" at bounding box center [979, 358] width 110 height 28
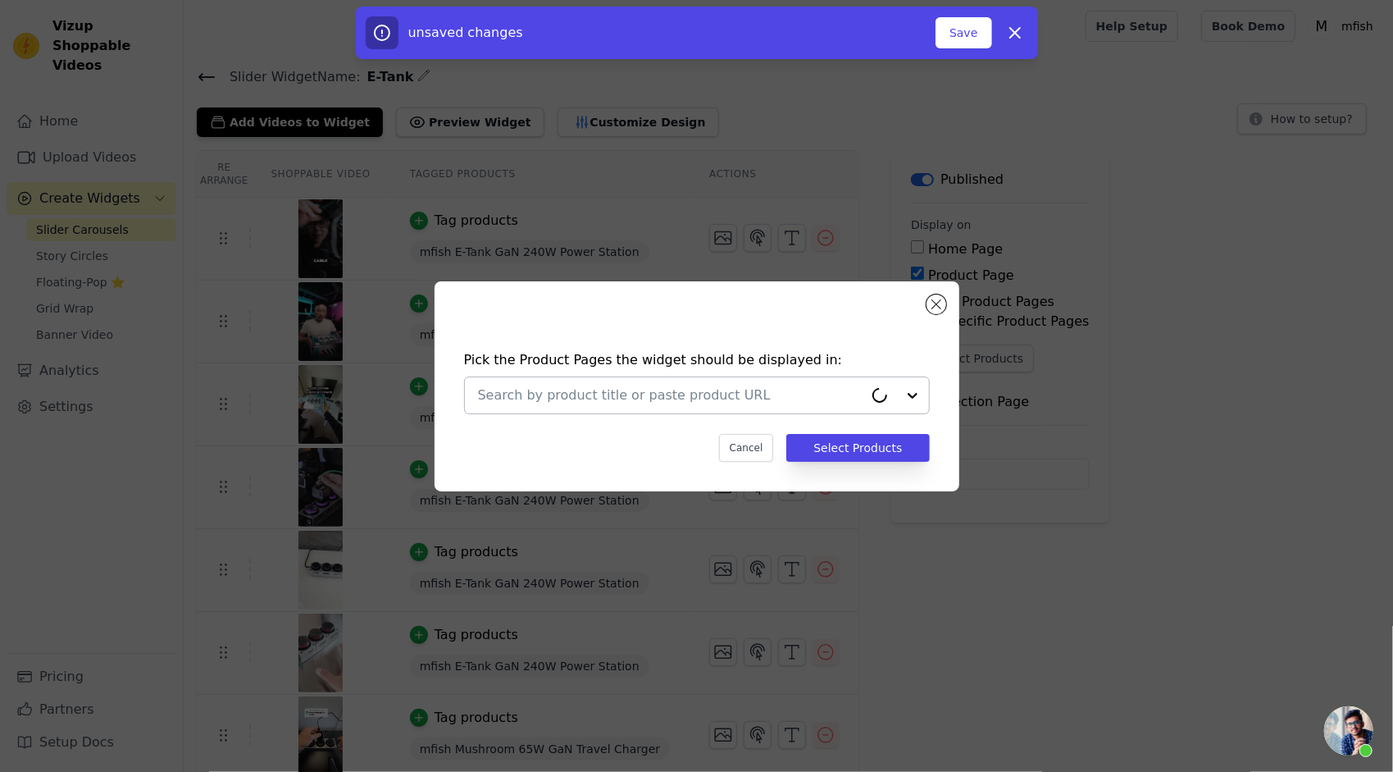
click at [809, 396] on input "text" at bounding box center [670, 395] width 385 height 20
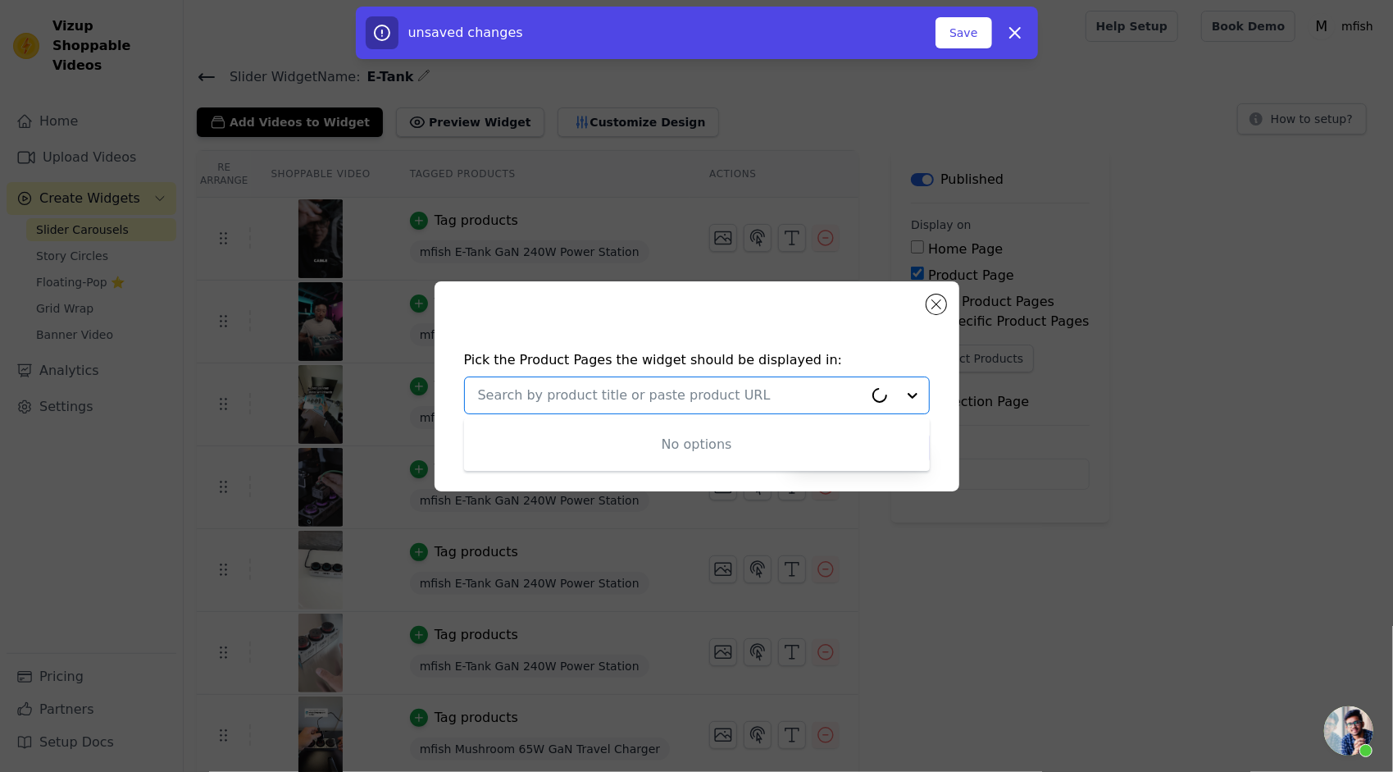
click at [770, 400] on input "text" at bounding box center [670, 395] width 385 height 20
click at [791, 330] on div "Pick the Product Pages the widget should be displayed in: Option undefined, sel…" at bounding box center [697, 386] width 525 height 210
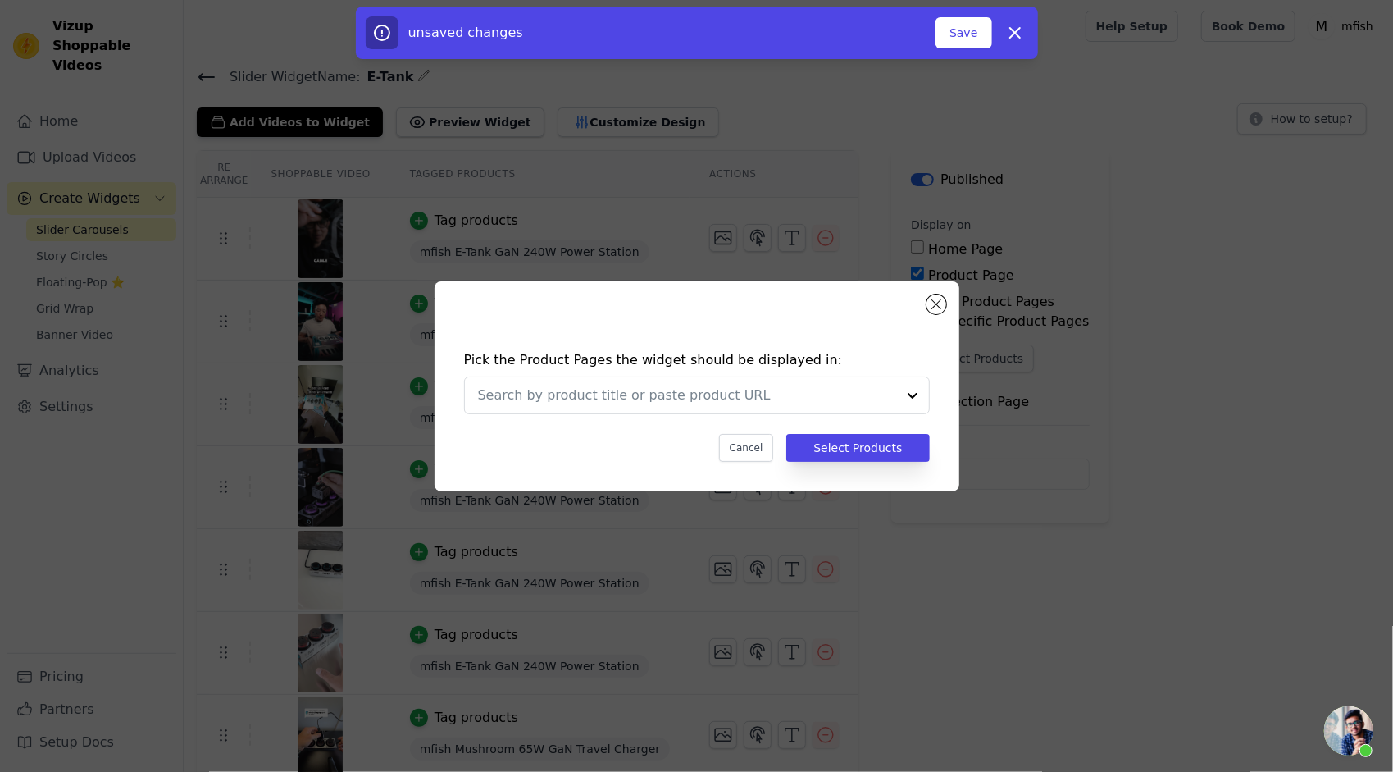
click at [788, 414] on div "Pick the Product Pages the widget should be displayed in: Cancel Select Products" at bounding box center [697, 406] width 499 height 144
click at [802, 396] on input "text" at bounding box center [687, 395] width 418 height 20
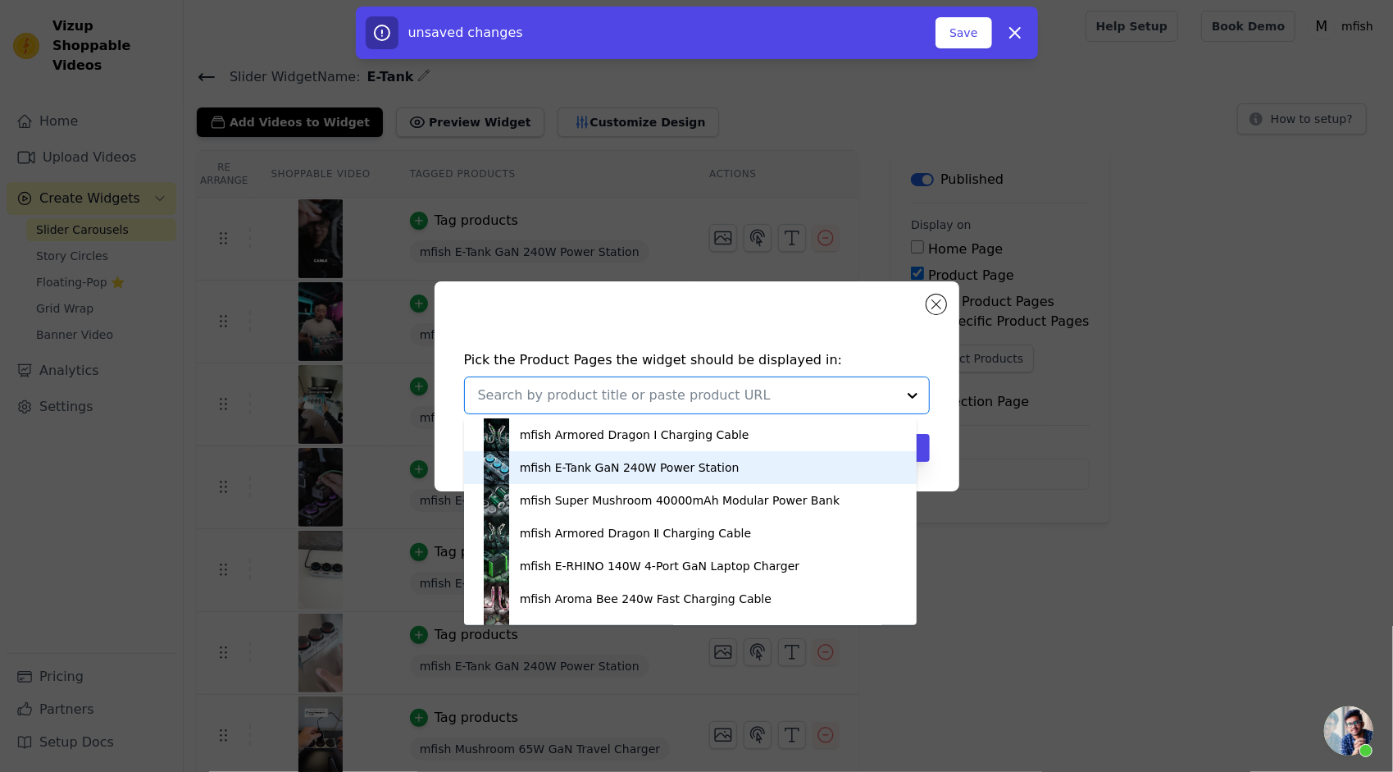
click at [703, 476] on div "mfish E-Tank GaN 240W Power Station" at bounding box center [691, 467] width 421 height 33
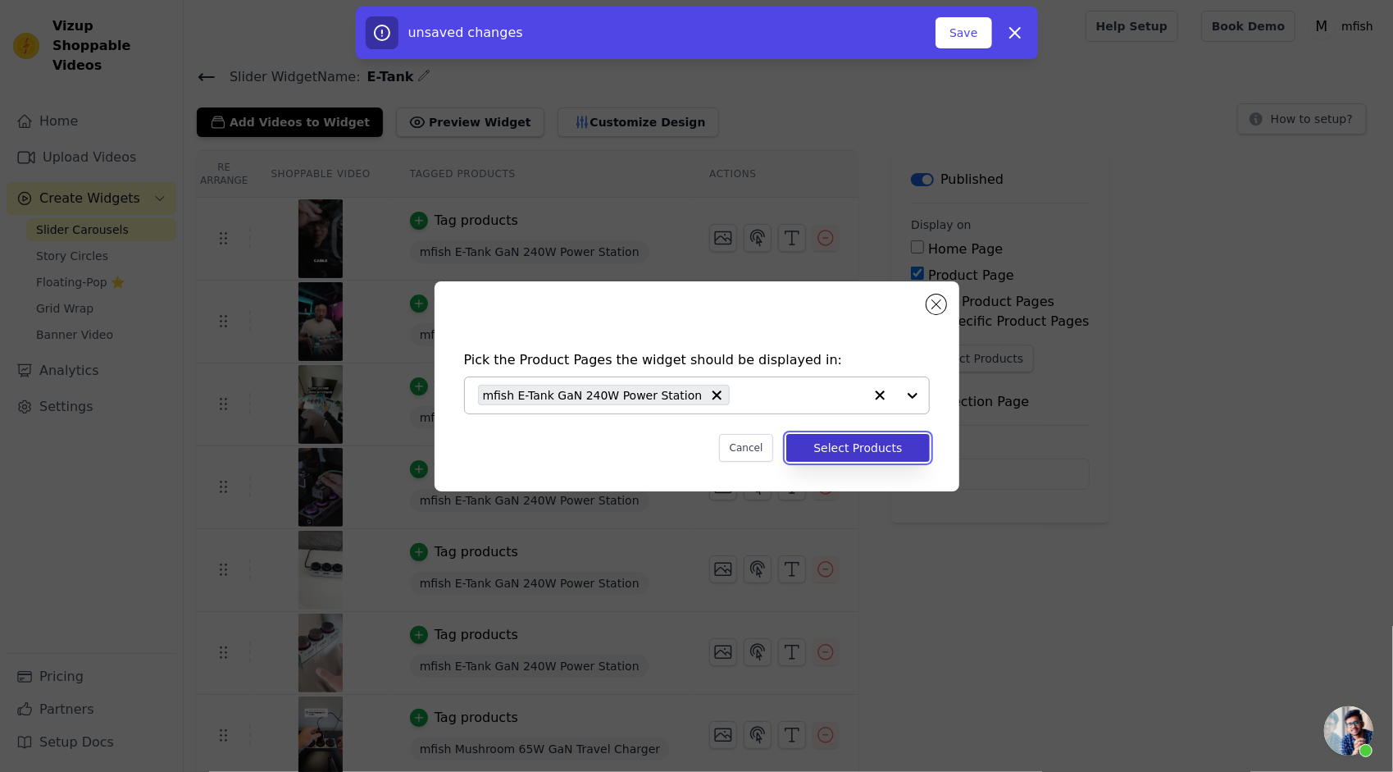
click at [858, 451] on button "Select Products" at bounding box center [857, 448] width 143 height 28
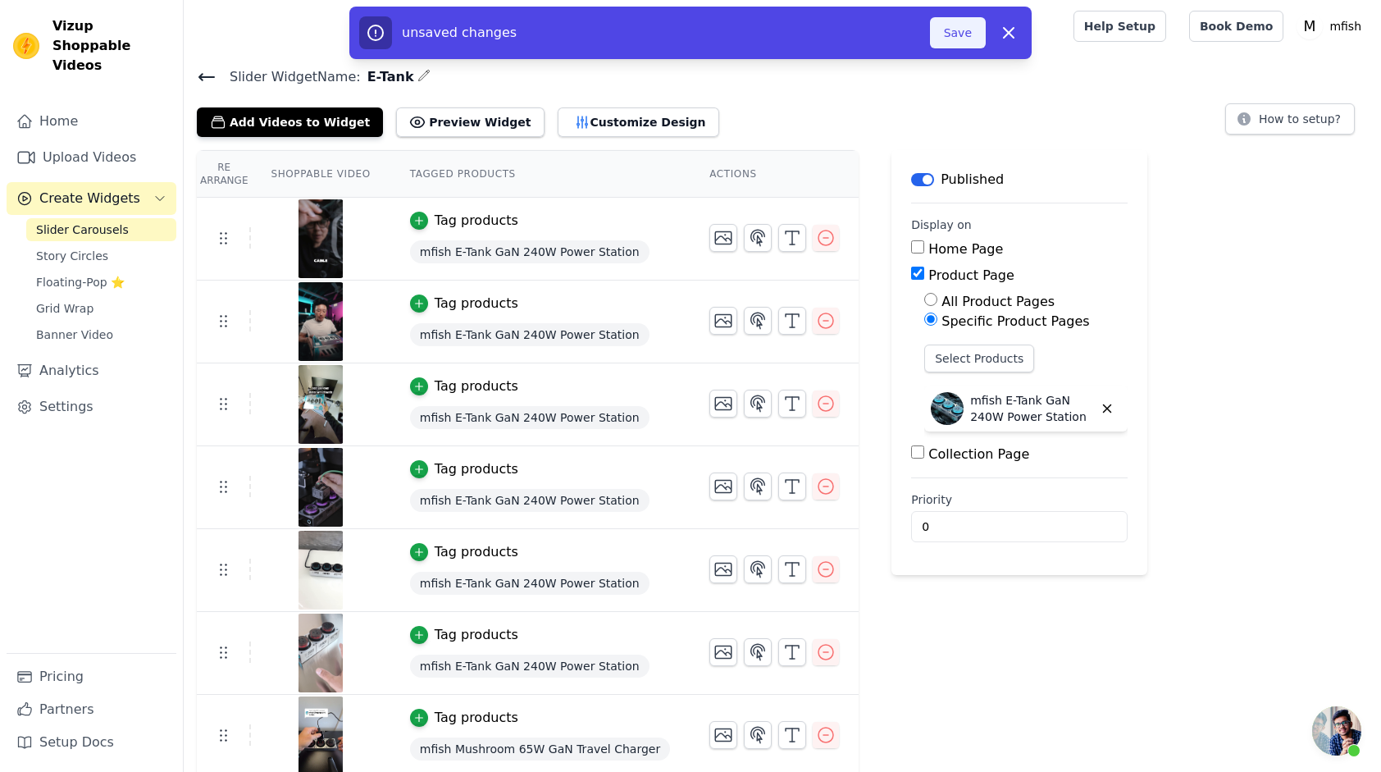
click at [964, 34] on button "Save" at bounding box center [958, 32] width 56 height 31
click at [946, 40] on button "Save" at bounding box center [958, 32] width 56 height 31
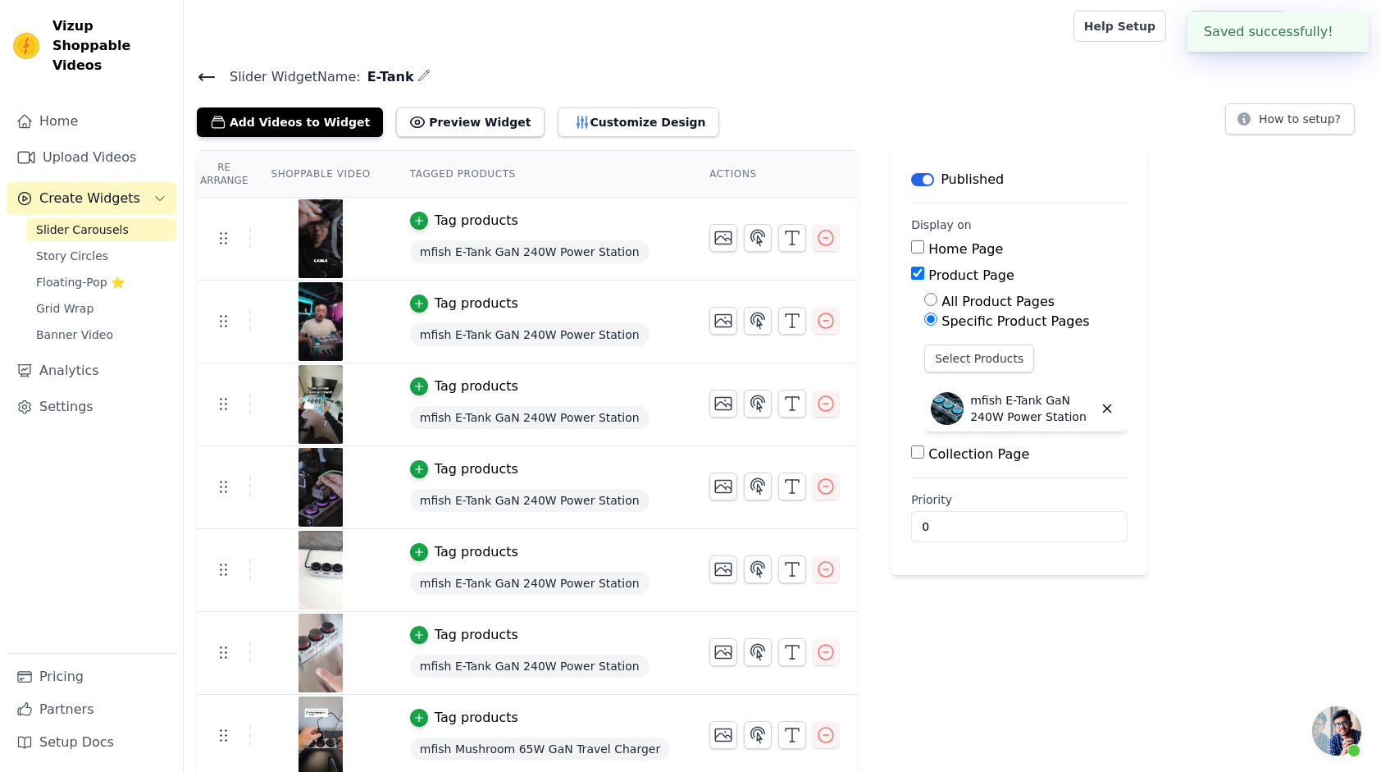
click at [207, 77] on icon at bounding box center [206, 77] width 15 height 7
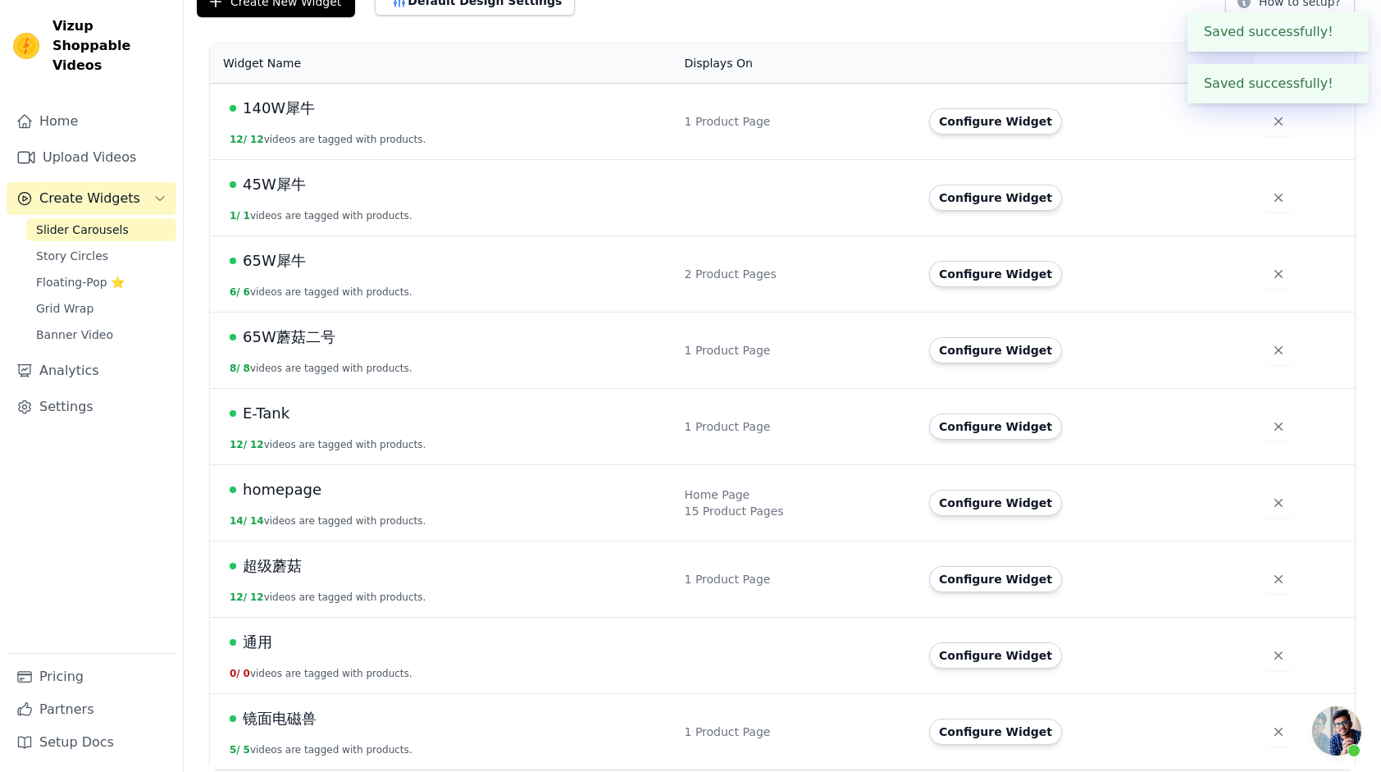
scroll to position [120, 0]
click at [305, 488] on span "homepage" at bounding box center [282, 488] width 79 height 23
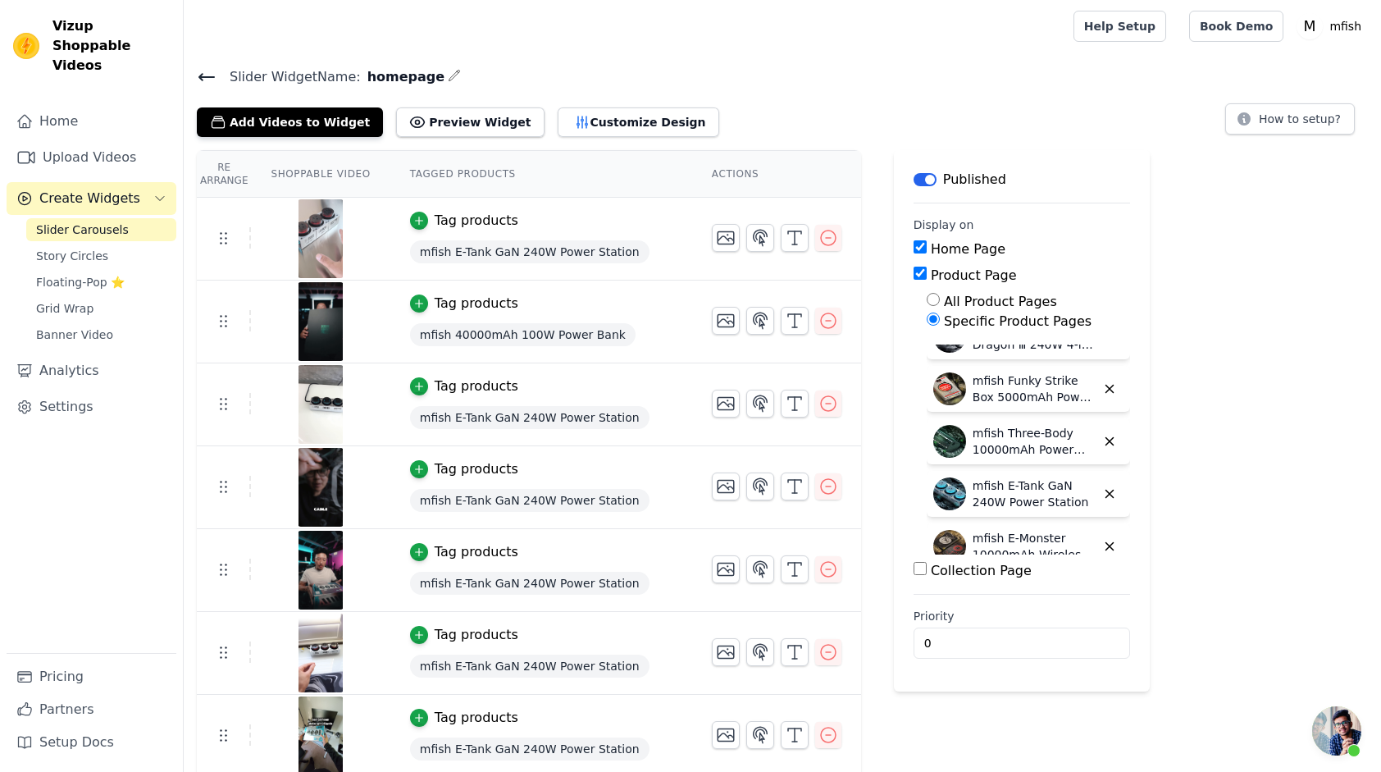
scroll to position [617, 0]
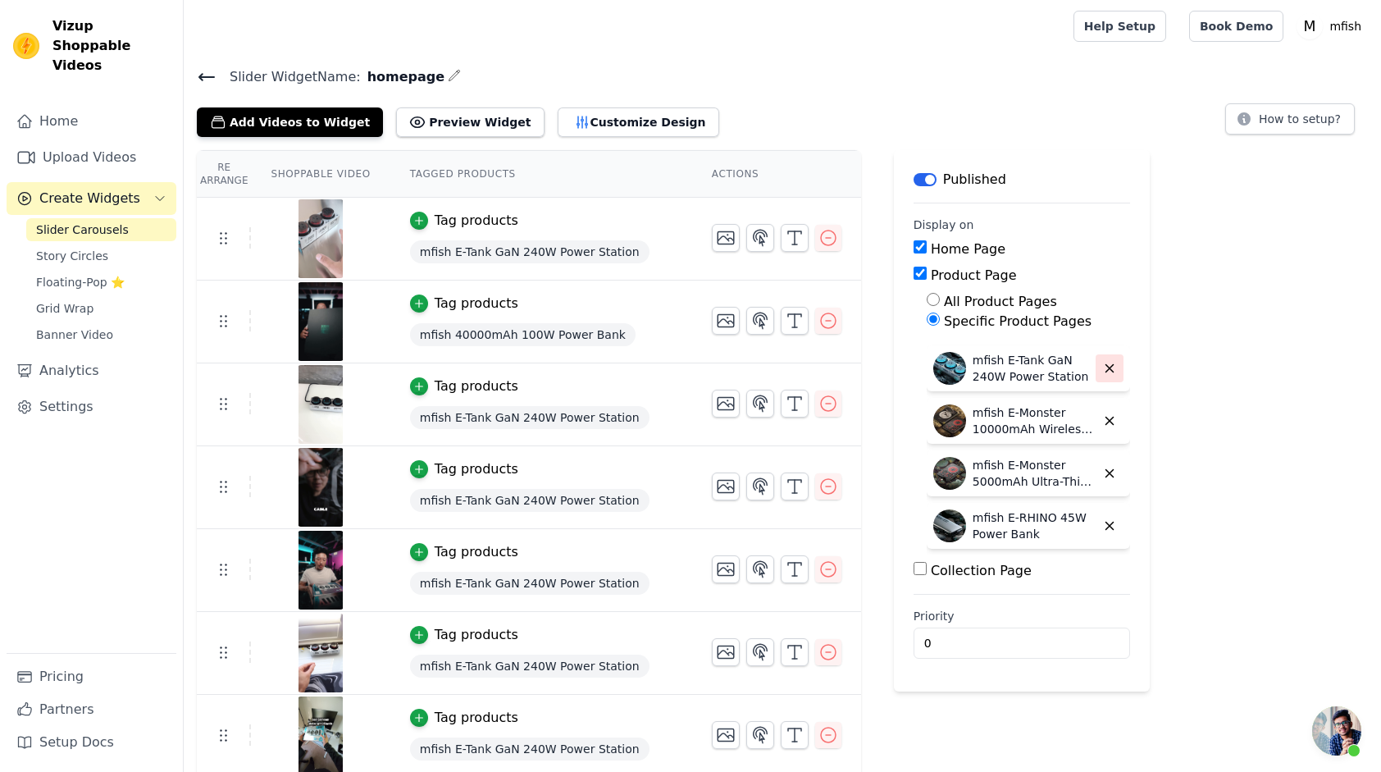
click at [1105, 373] on icon "button" at bounding box center [1109, 368] width 15 height 15
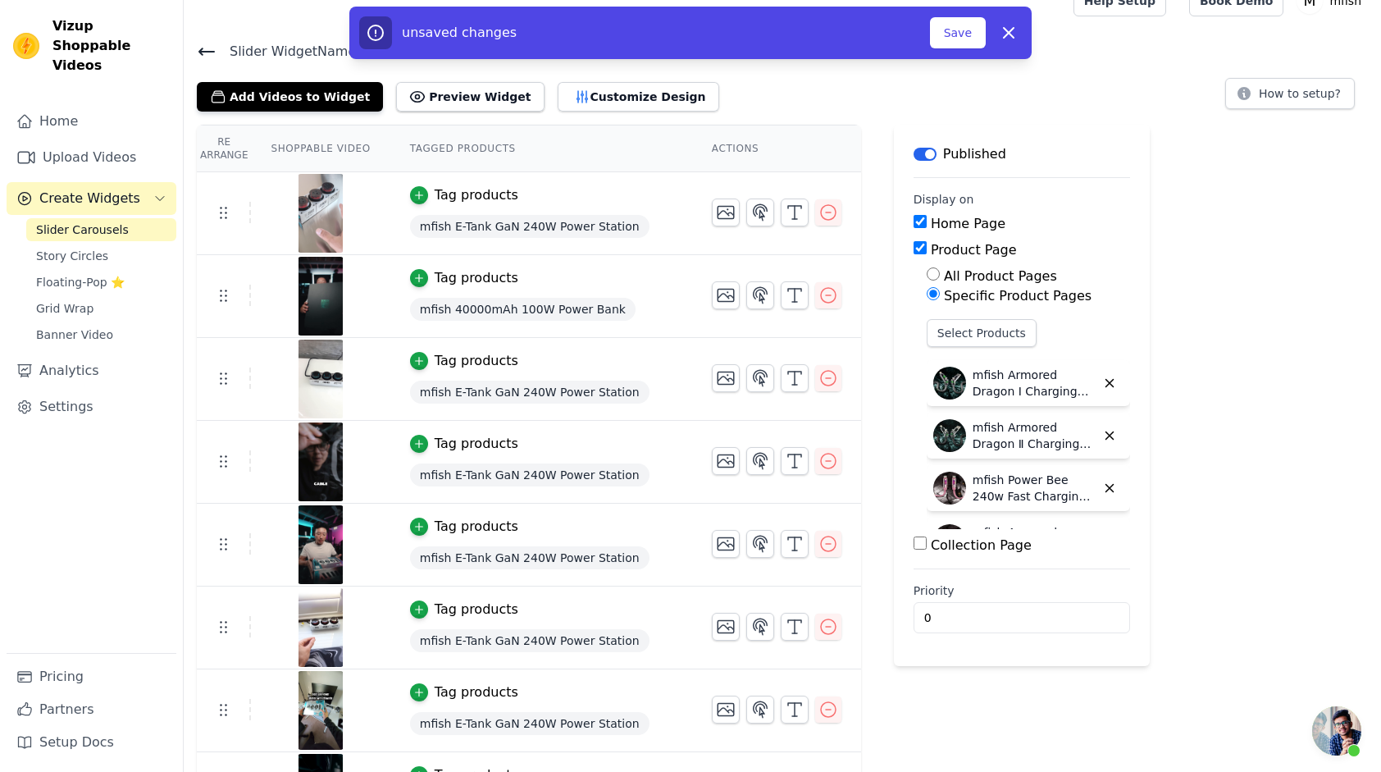
scroll to position [0, 0]
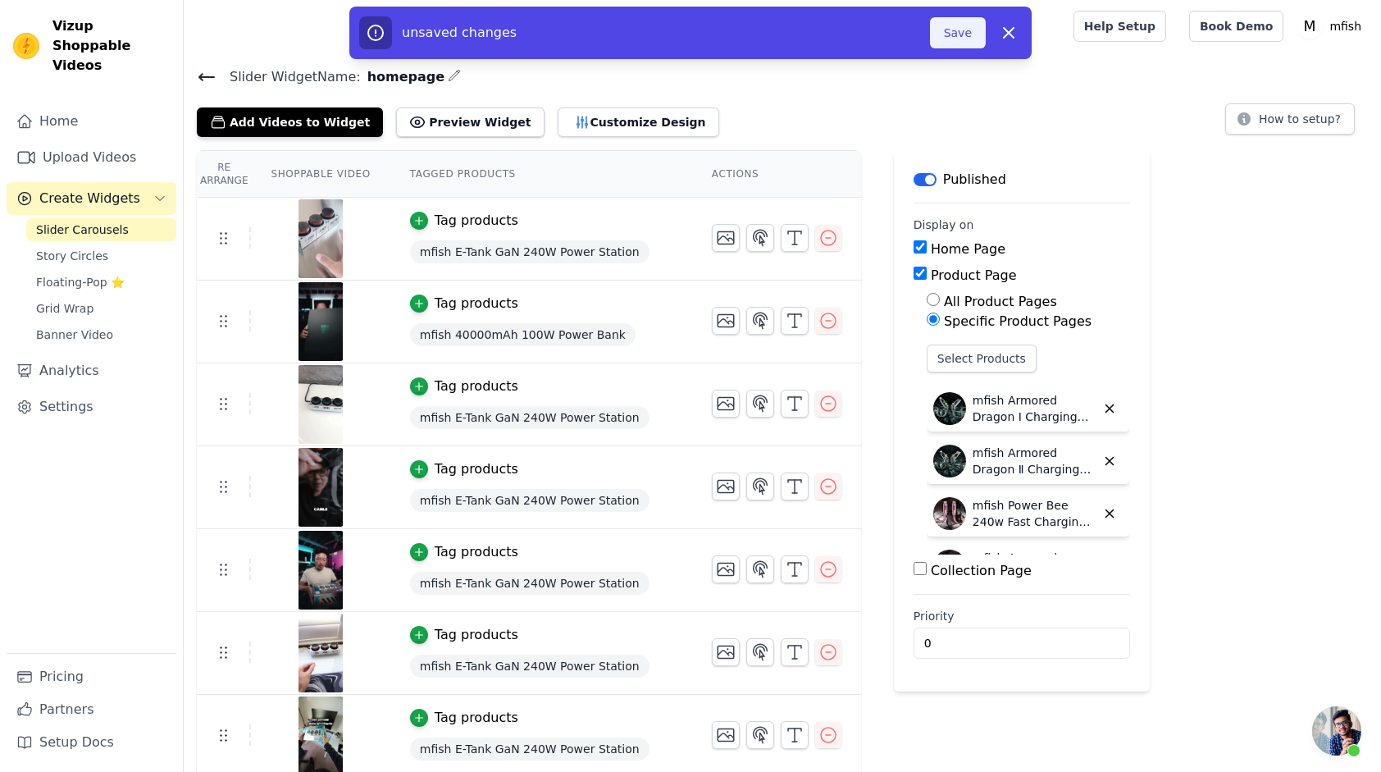
click at [967, 39] on button "Save" at bounding box center [958, 32] width 56 height 31
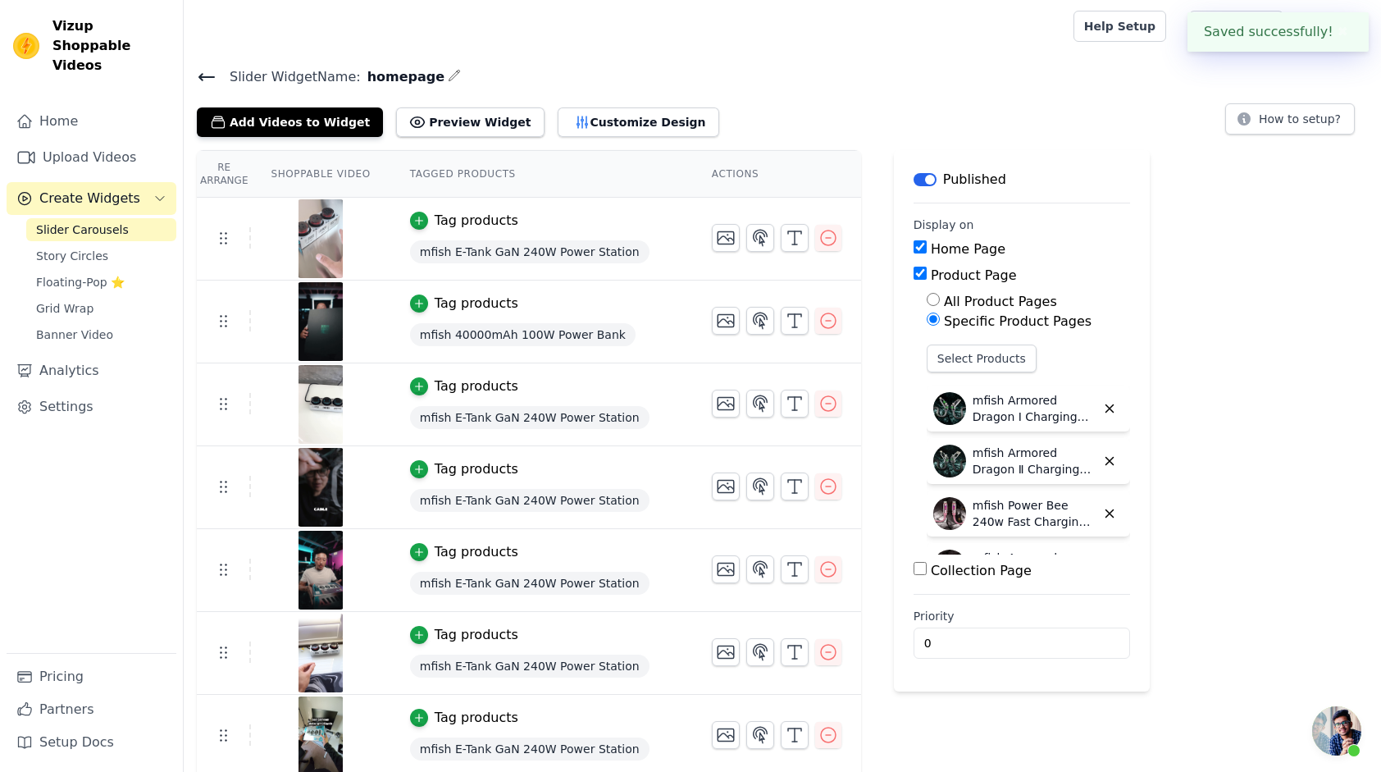
click at [946, 60] on main "Slider Widget Name: homepage Add Videos to Widget Preview Widget Customize Desi…" at bounding box center [782, 704] width 1197 height 1305
click at [208, 82] on icon at bounding box center [207, 77] width 20 height 20
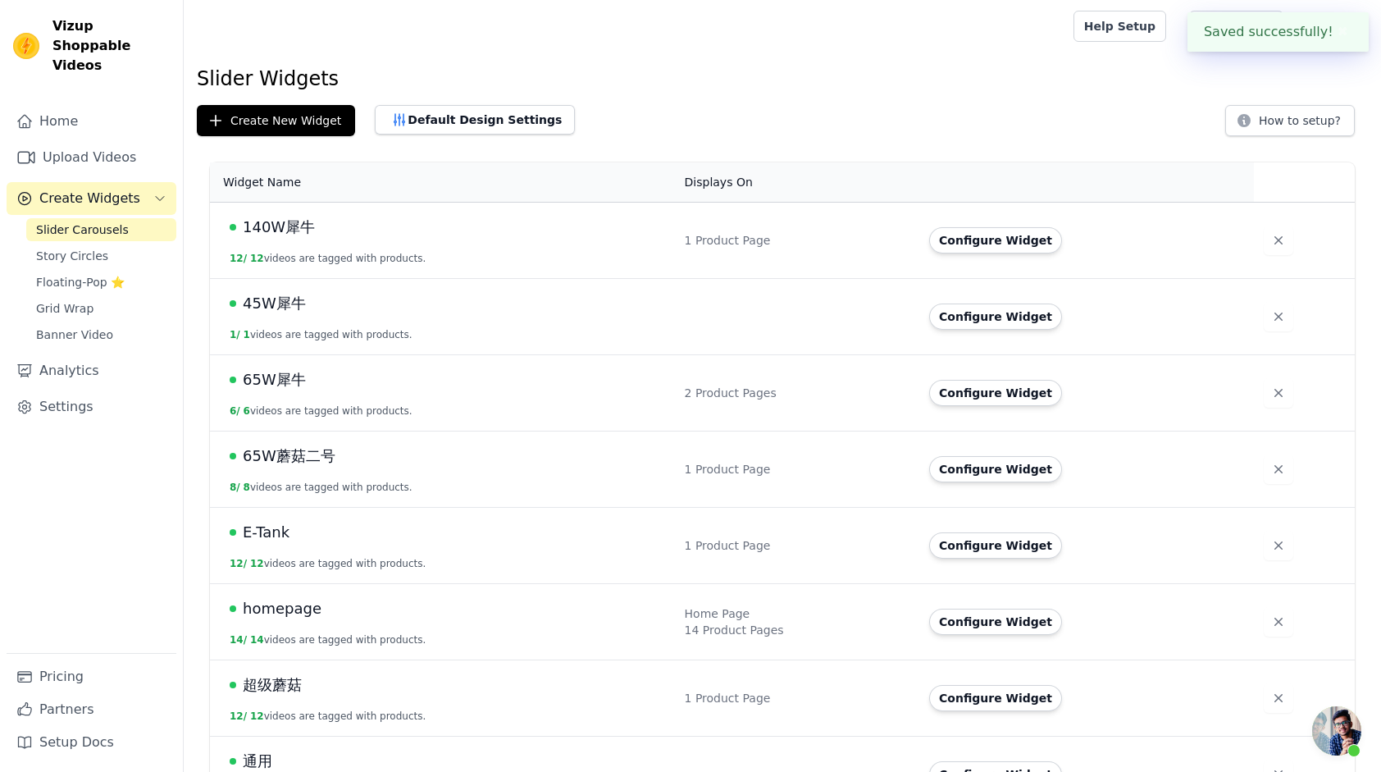
click at [759, 131] on div "Create New Widget Default Design Settings How to setup?" at bounding box center [782, 120] width 1171 height 31
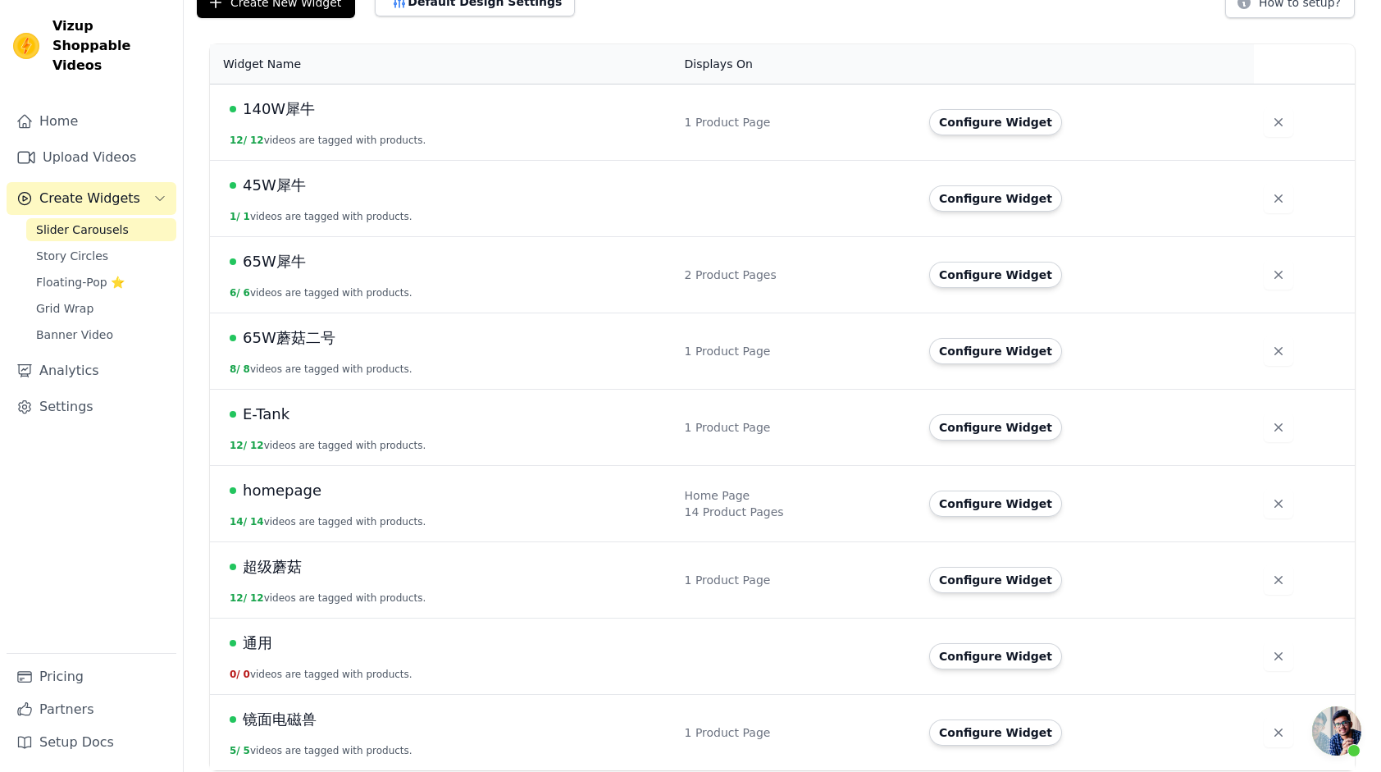
scroll to position [120, 0]
click at [262, 415] on span "E-Tank" at bounding box center [266, 412] width 47 height 23
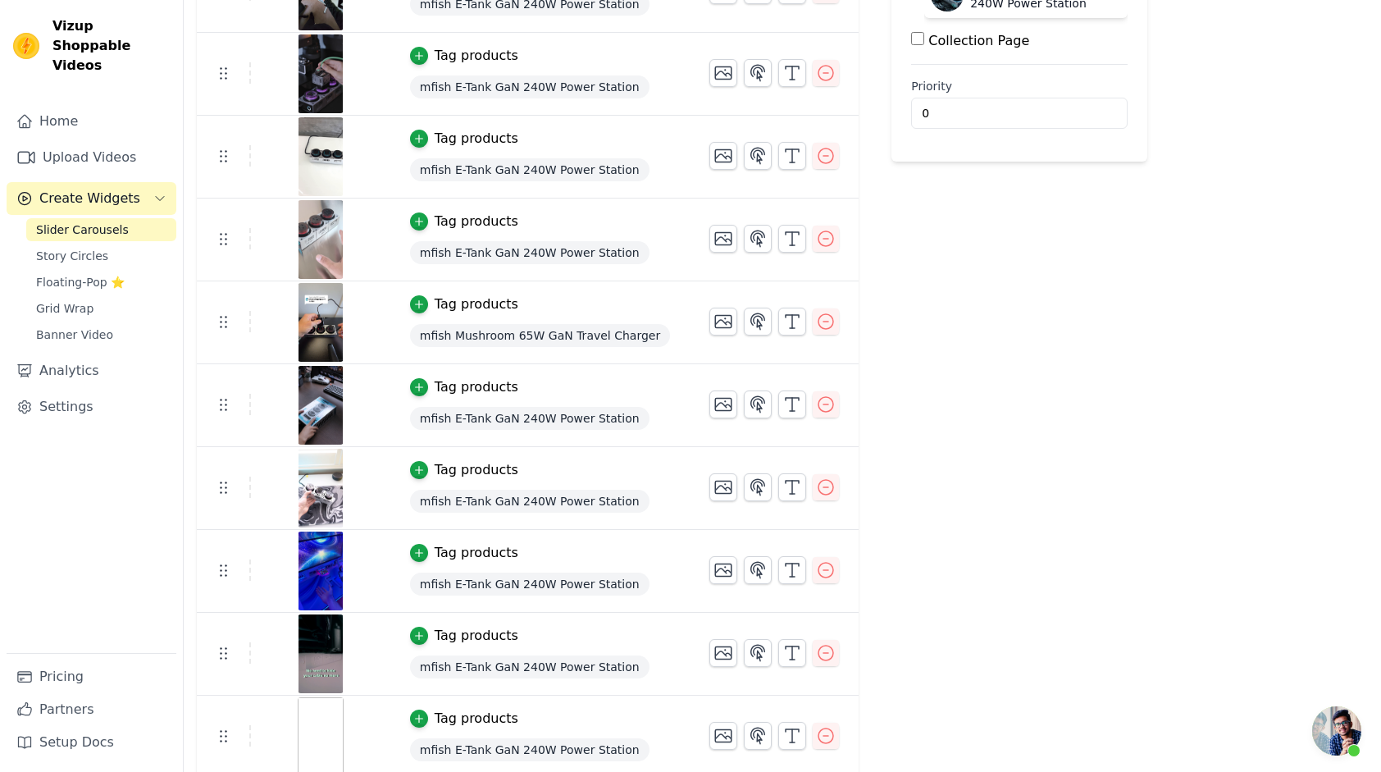
scroll to position [415, 0]
click at [218, 741] on tr "Tag products mfish E-Tank GaN 240W Power Station" at bounding box center [528, 735] width 662 height 83
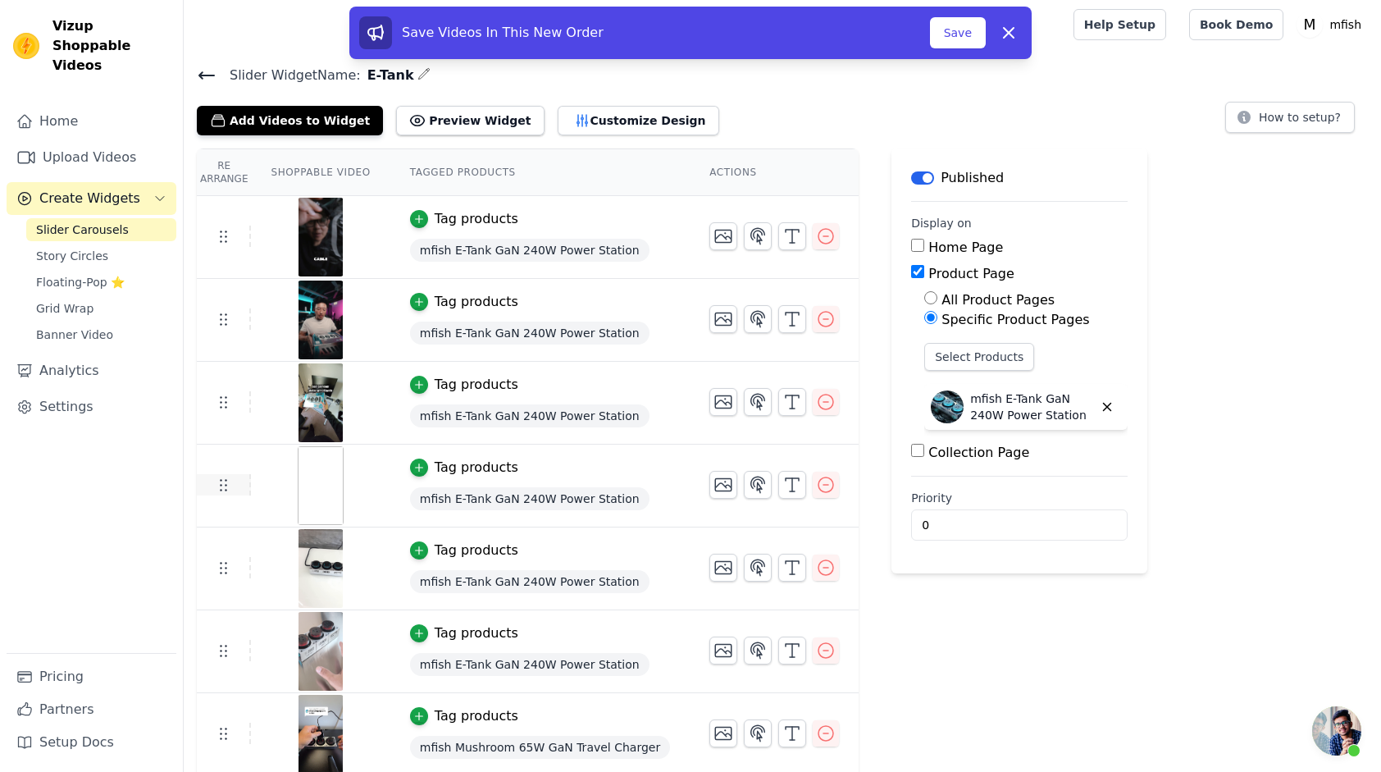
scroll to position [0, 0]
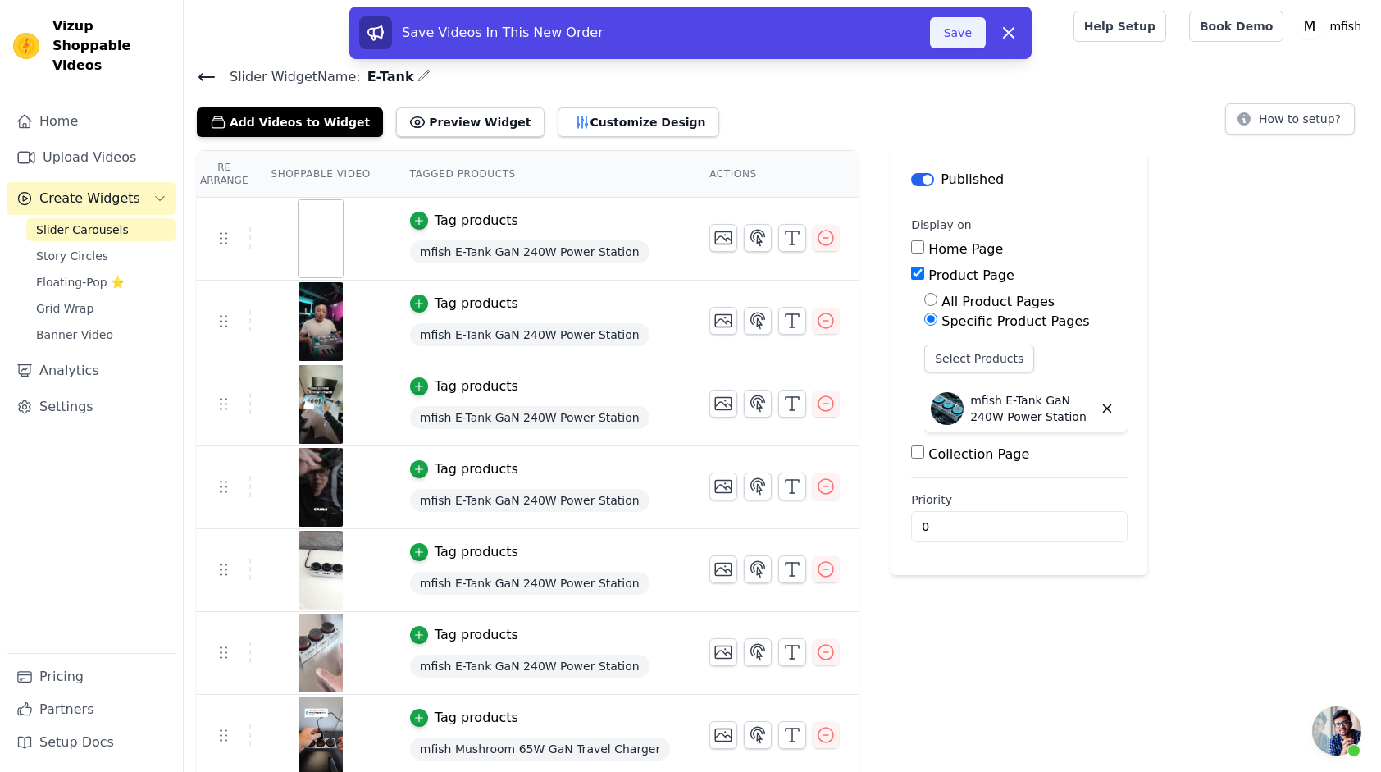
click at [959, 38] on button "Save" at bounding box center [958, 32] width 56 height 31
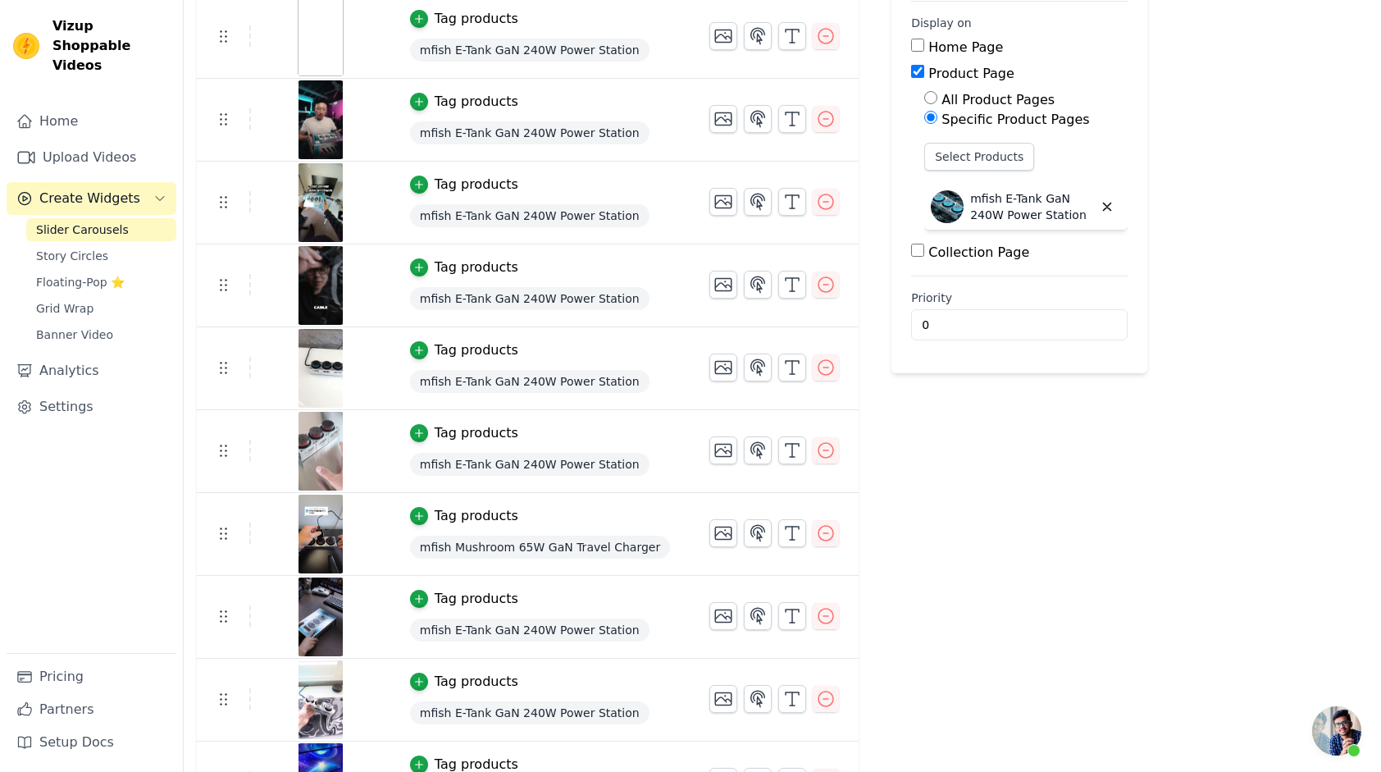
scroll to position [246, 0]
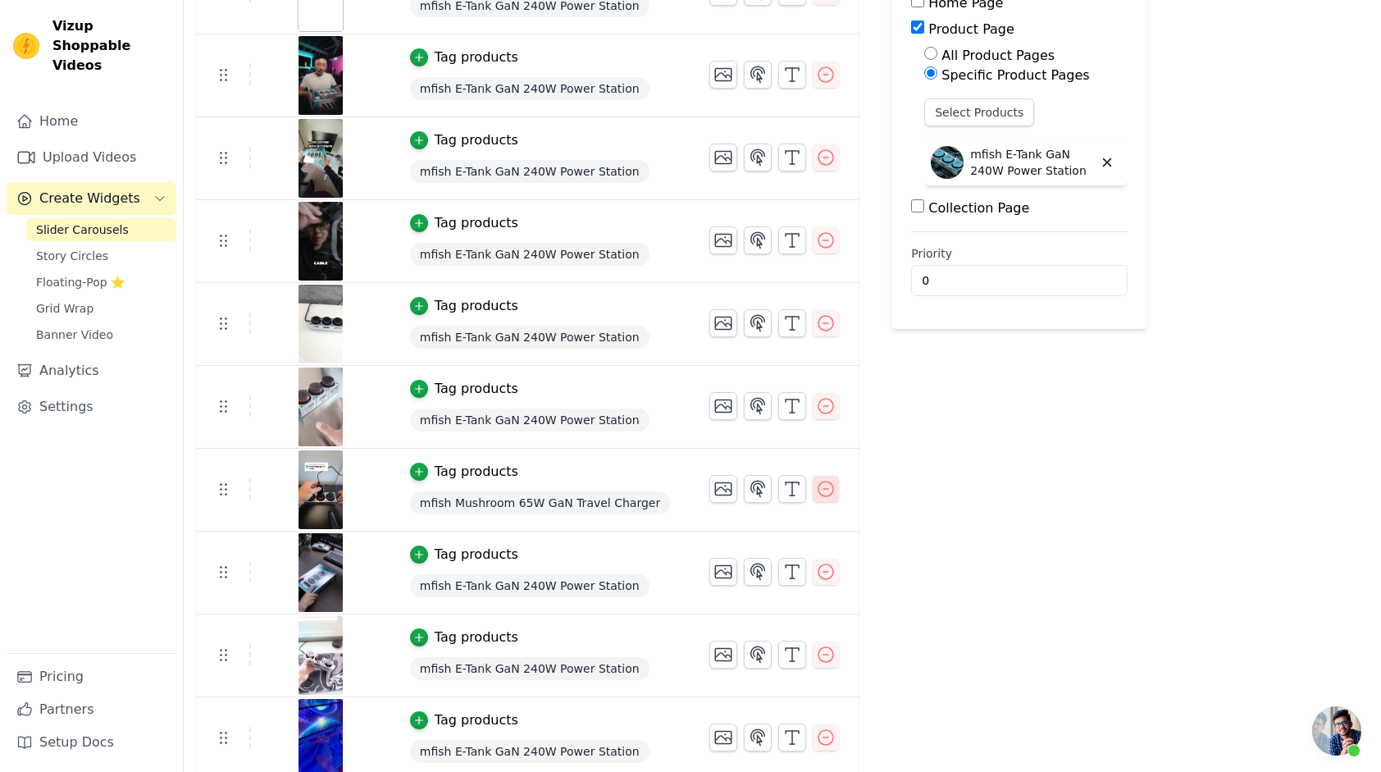
click at [818, 492] on icon "button" at bounding box center [826, 489] width 20 height 20
click at [816, 490] on icon "button" at bounding box center [826, 489] width 20 height 20
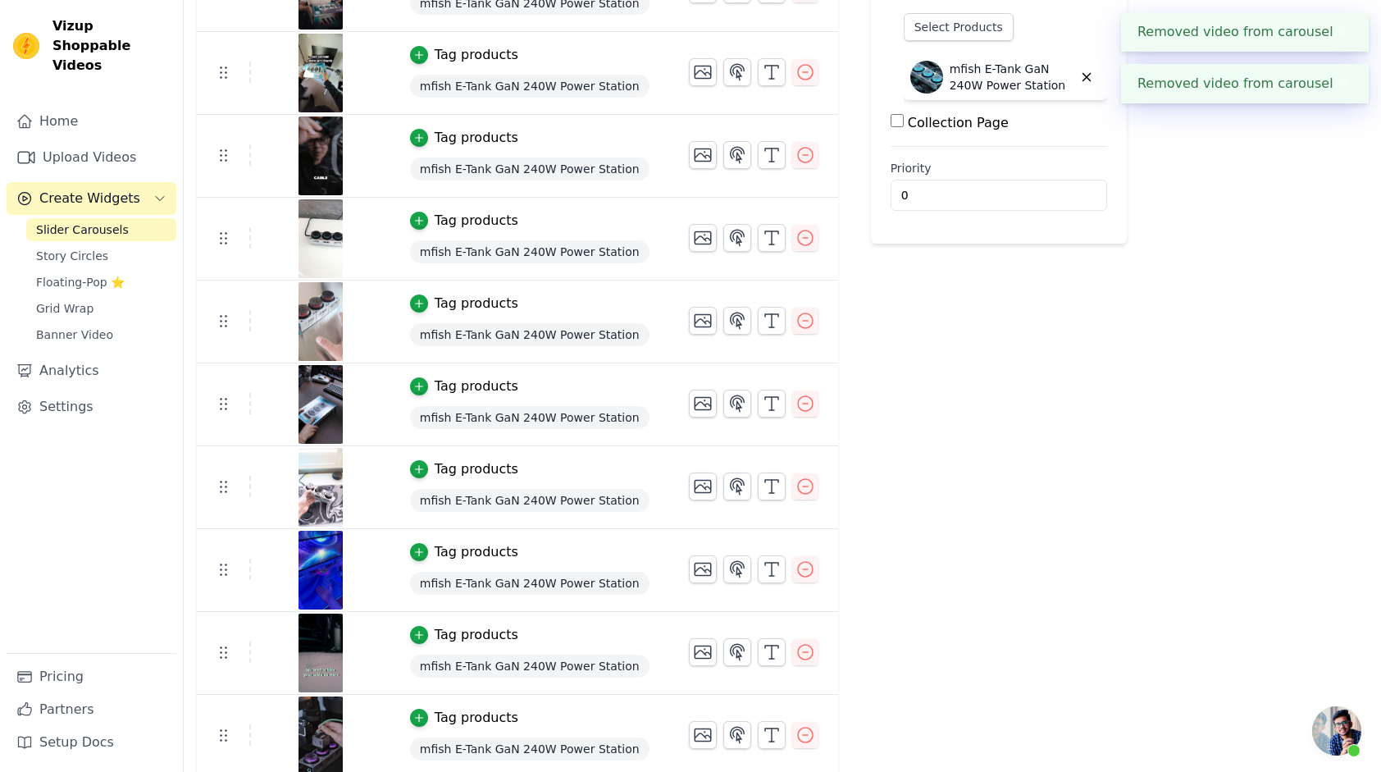
scroll to position [332, 0]
